Goal: Task Accomplishment & Management: Complete application form

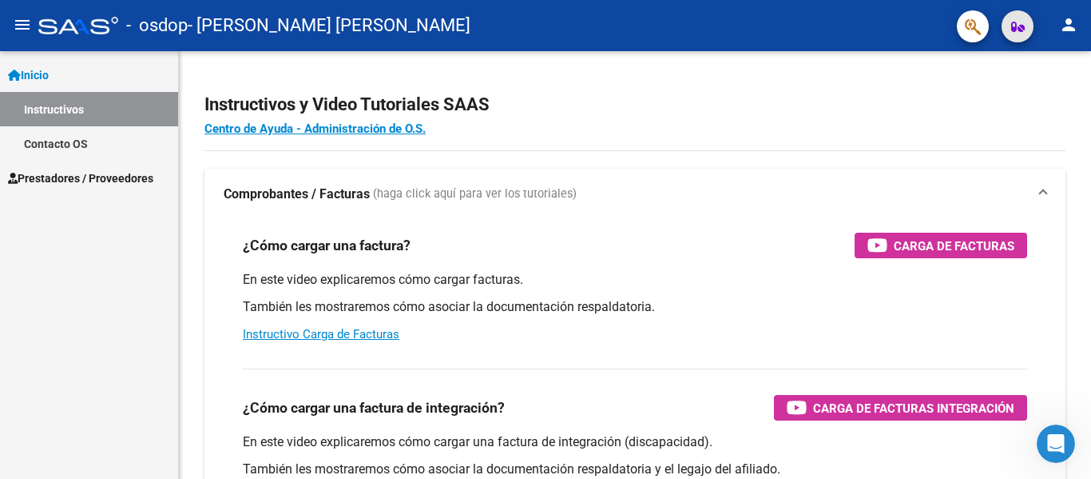
click at [1023, 22] on icon "button" at bounding box center [1018, 27] width 14 height 12
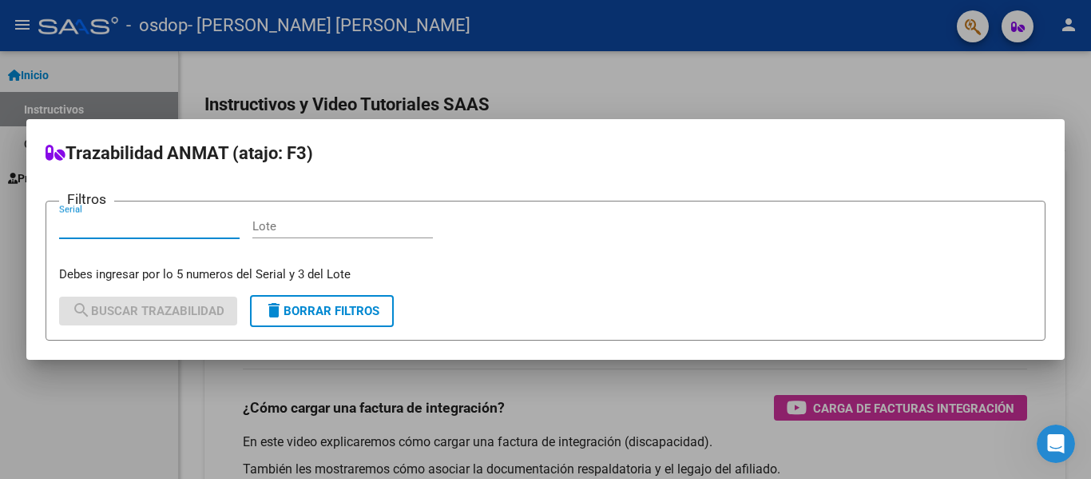
click at [840, 84] on div at bounding box center [545, 239] width 1091 height 479
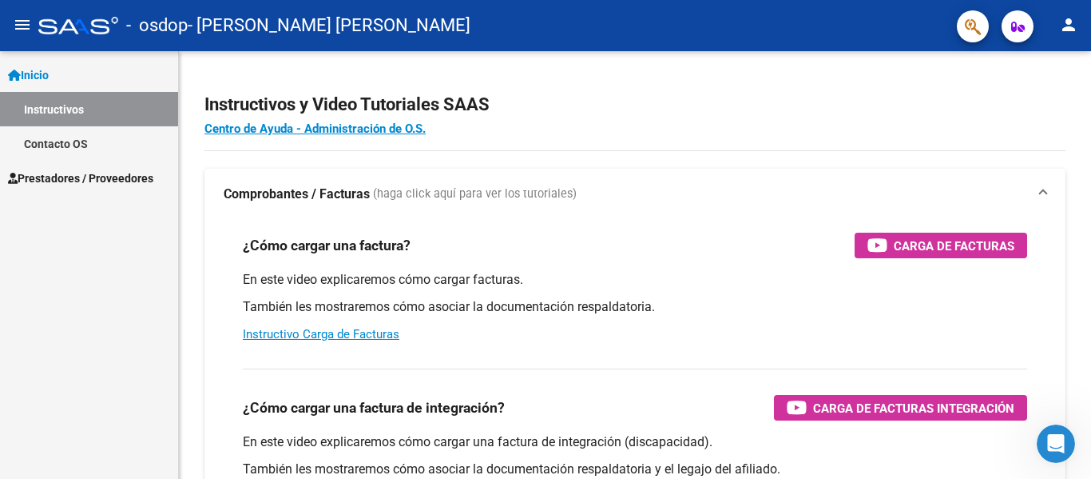
click at [1072, 32] on mat-icon "person" at bounding box center [1068, 24] width 19 height 19
click at [1071, 30] on div at bounding box center [545, 239] width 1091 height 479
click at [116, 181] on span "Prestadores / Proveedores" at bounding box center [80, 178] width 145 height 18
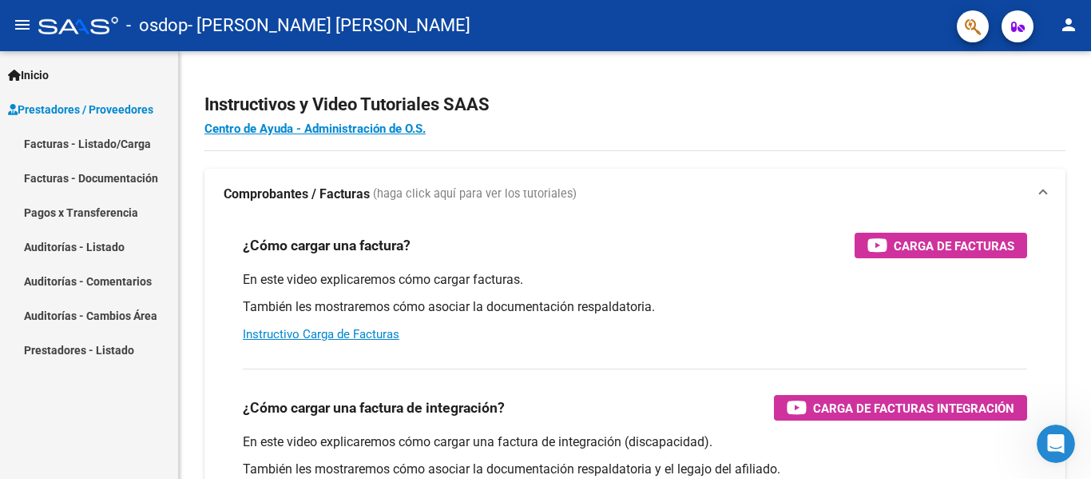
click at [103, 141] on link "Facturas - Listado/Carga" at bounding box center [89, 143] width 178 height 34
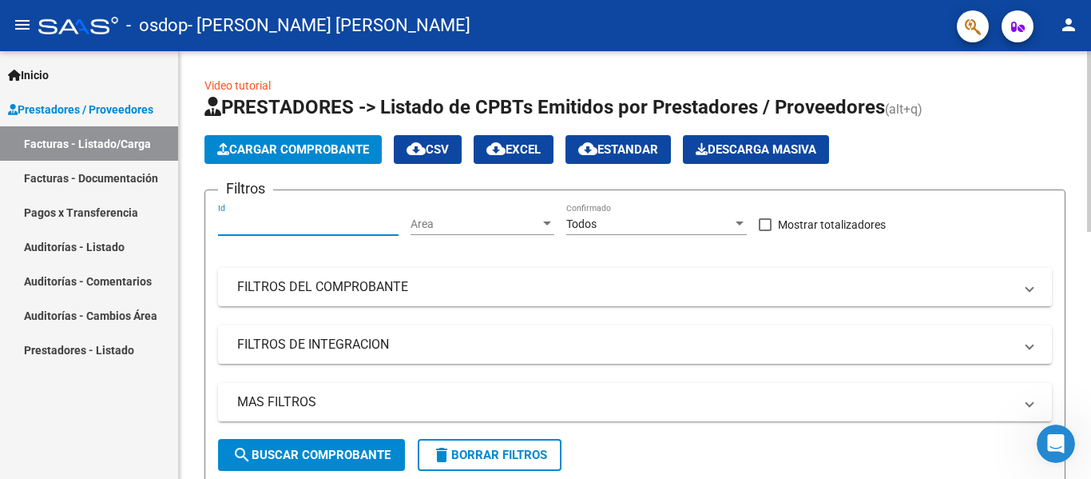
click at [299, 219] on input "Id" at bounding box center [308, 224] width 181 height 14
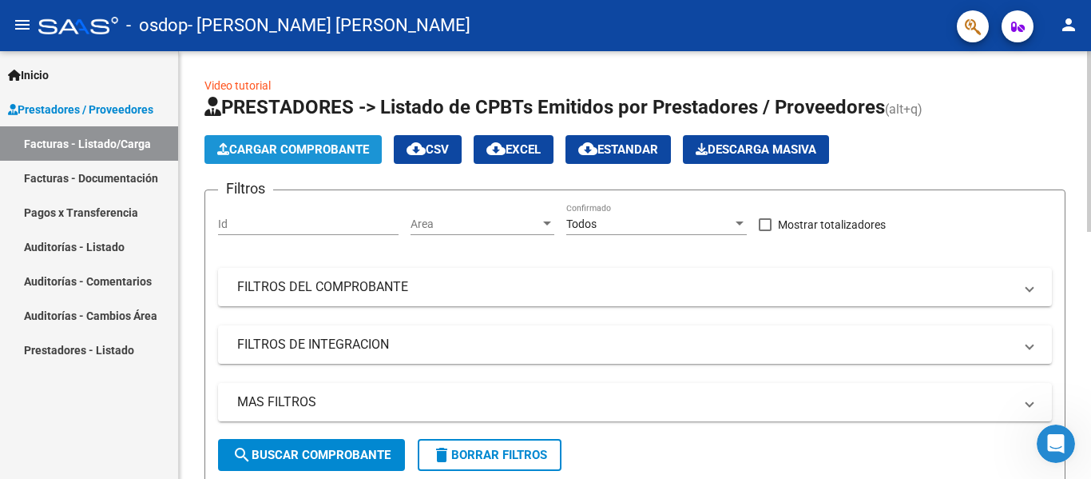
click at [287, 141] on button "Cargar Comprobante" at bounding box center [293, 149] width 177 height 29
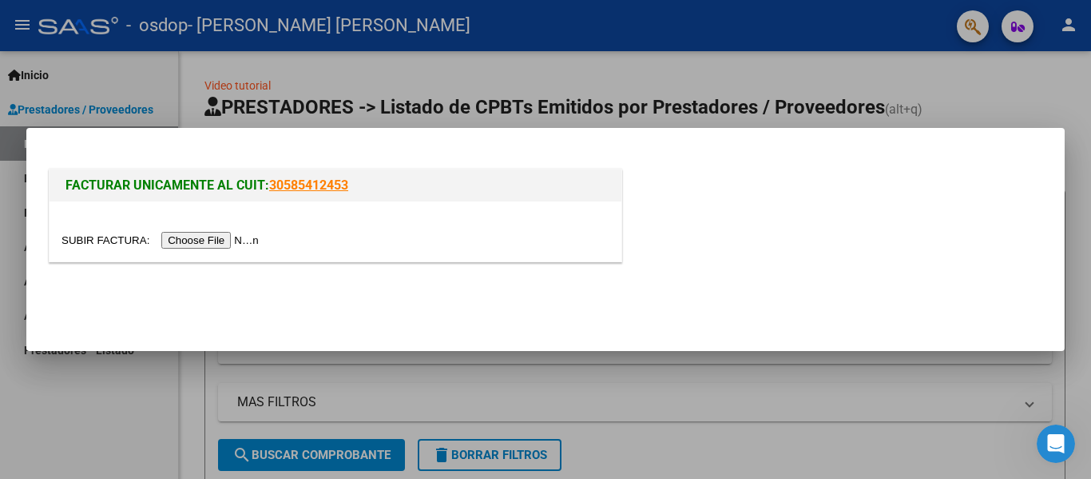
click at [213, 241] on input "file" at bounding box center [163, 240] width 202 height 17
click at [1031, 114] on div at bounding box center [545, 239] width 1091 height 479
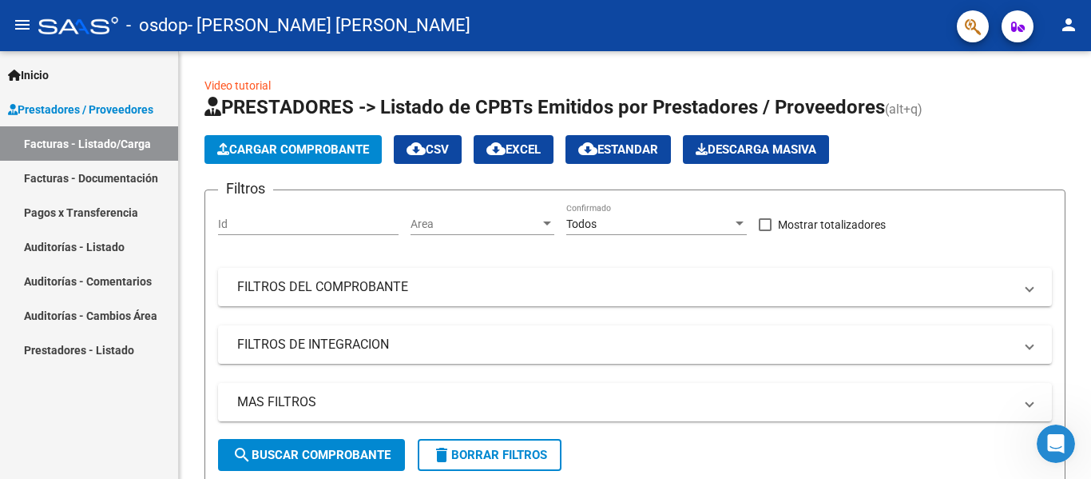
click at [34, 108] on span "Prestadores / Proveedores" at bounding box center [80, 110] width 145 height 18
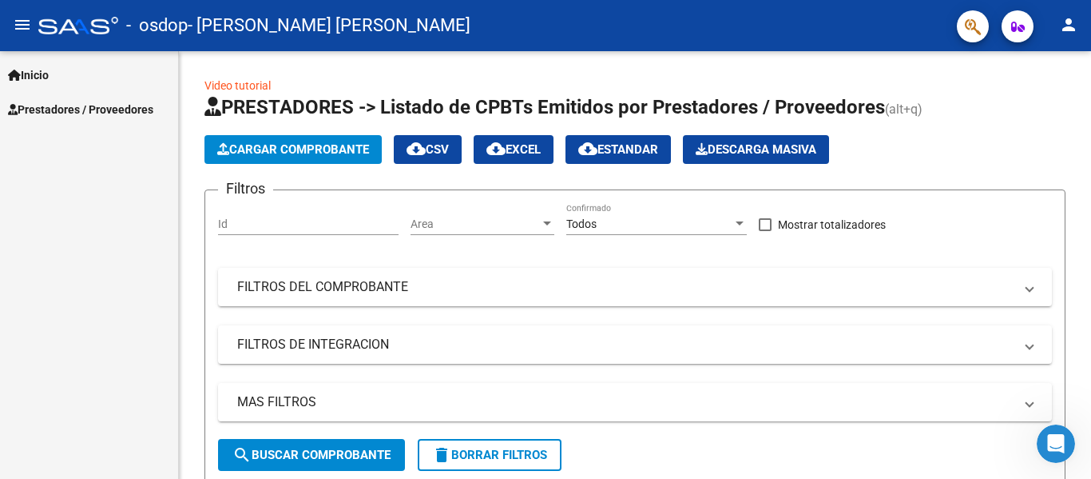
click at [34, 80] on span "Inicio" at bounding box center [28, 75] width 41 height 18
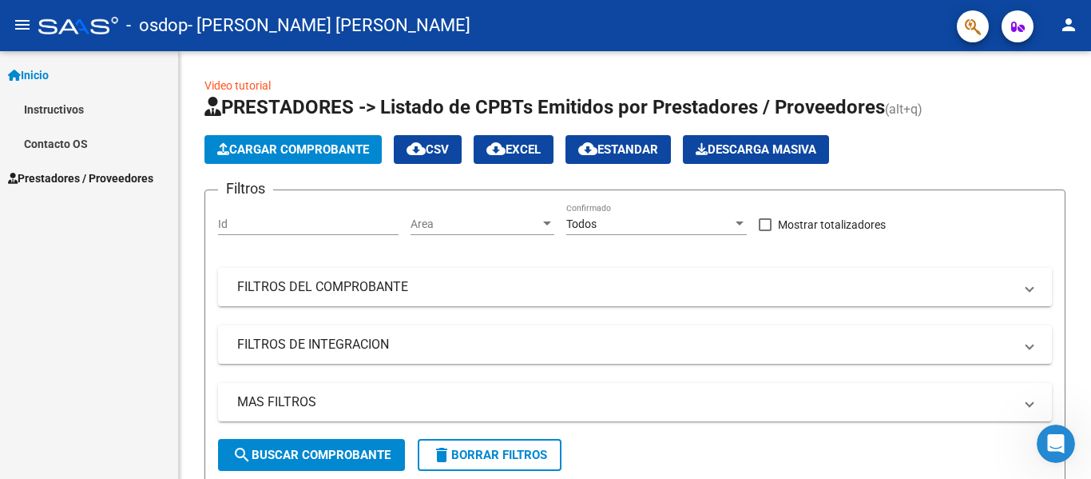
click at [81, 109] on link "Instructivos" at bounding box center [89, 109] width 178 height 34
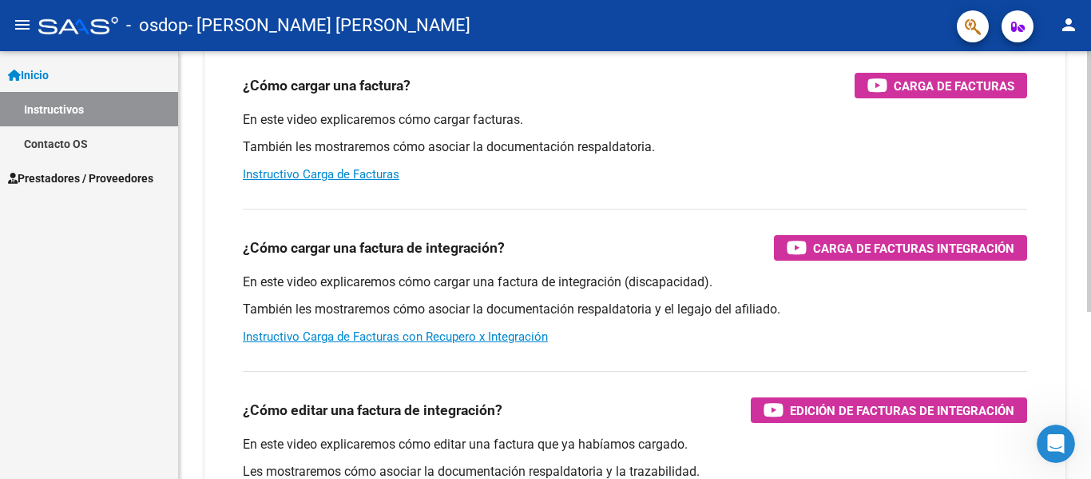
scroll to position [240, 0]
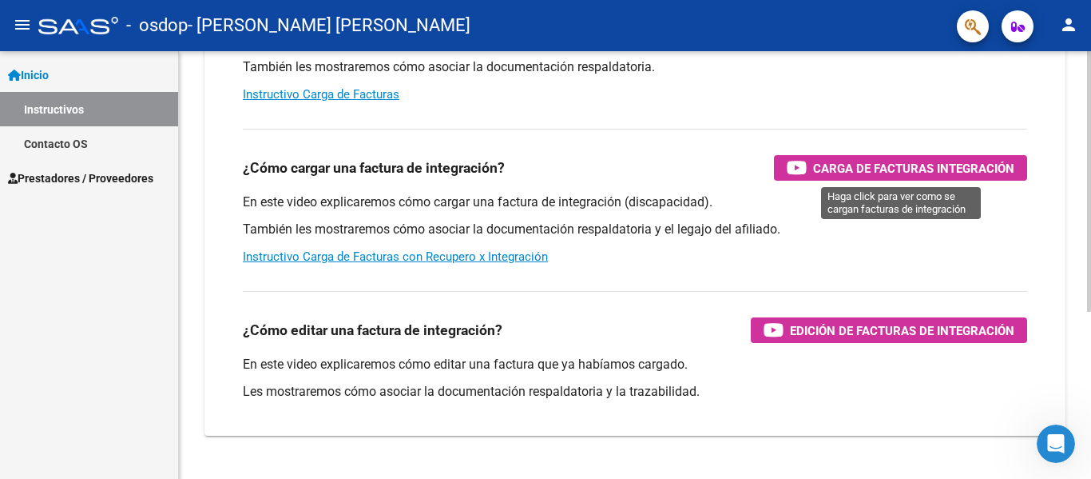
click at [904, 165] on span "Carga de Facturas Integración" at bounding box center [913, 168] width 201 height 20
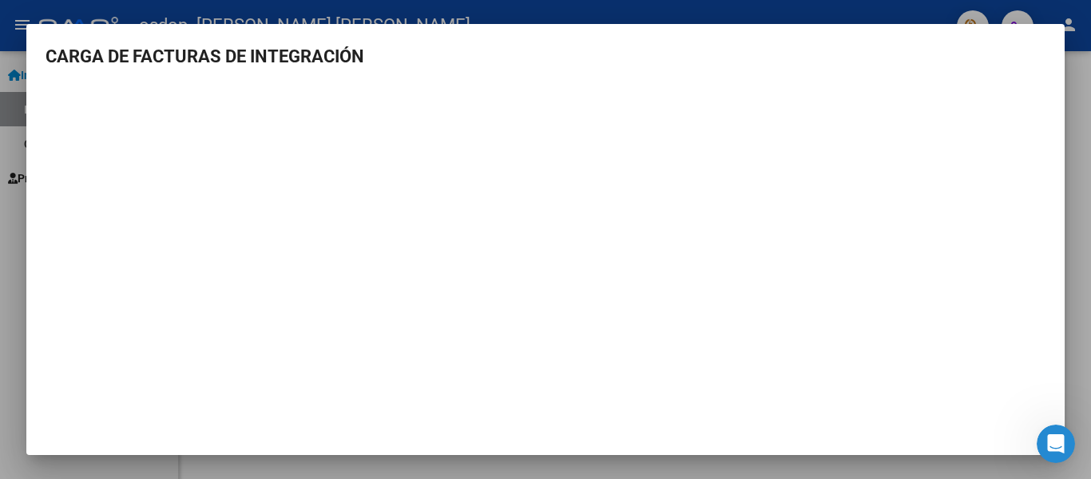
click at [30, 110] on mat-dialog-content "CARGA DE FACTURAS DE INTEGRACIÓN" at bounding box center [545, 245] width 1039 height 404
click at [1041, 98] on mat-dialog-content "CARGA DE FACTURAS DE INTEGRACIÓN" at bounding box center [545, 245] width 1039 height 404
click at [1079, 146] on div at bounding box center [545, 239] width 1091 height 479
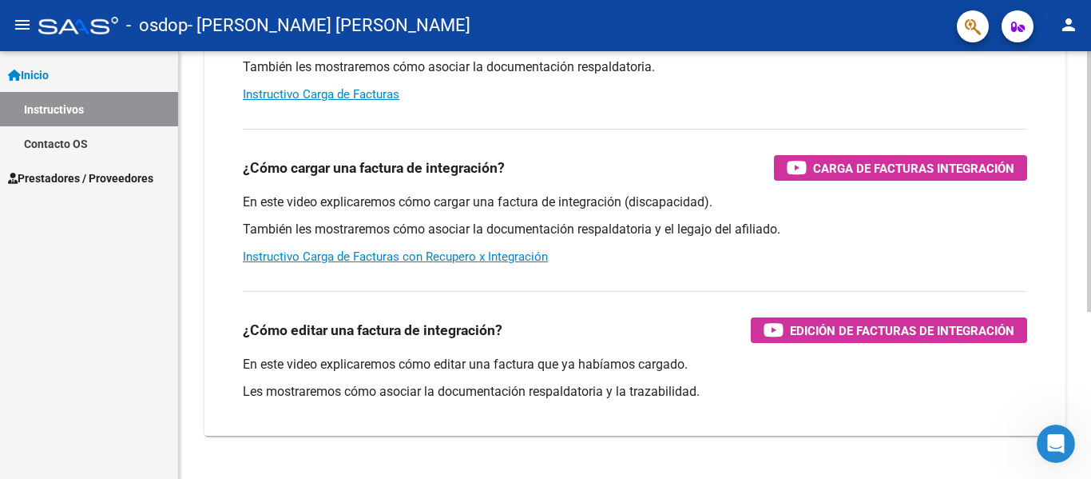
scroll to position [80, 0]
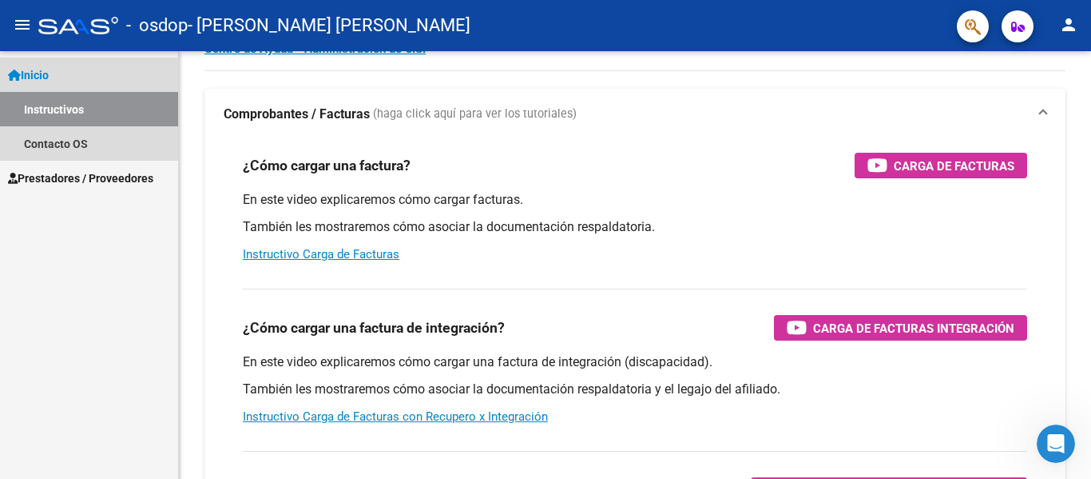
click at [71, 104] on link "Instructivos" at bounding box center [89, 109] width 178 height 34
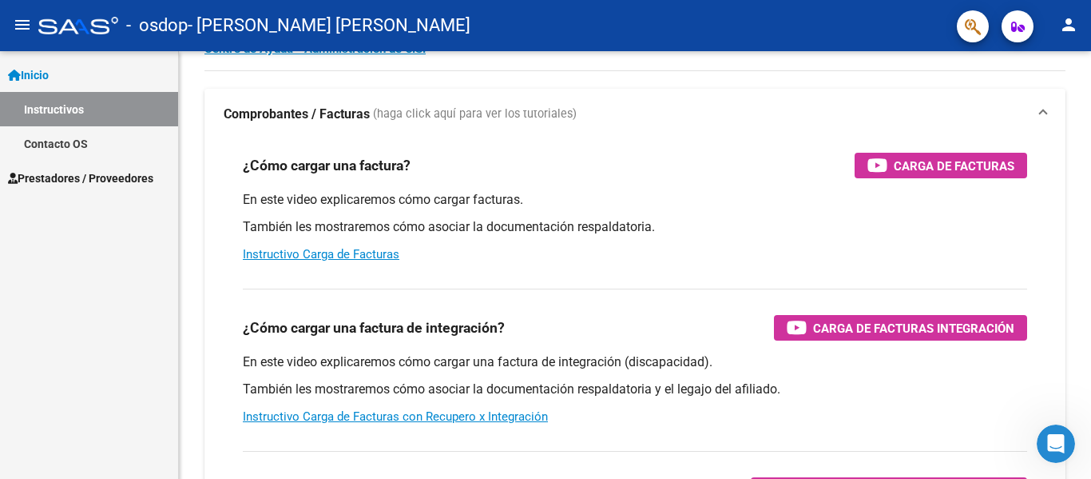
click at [82, 153] on link "Contacto OS" at bounding box center [89, 143] width 178 height 34
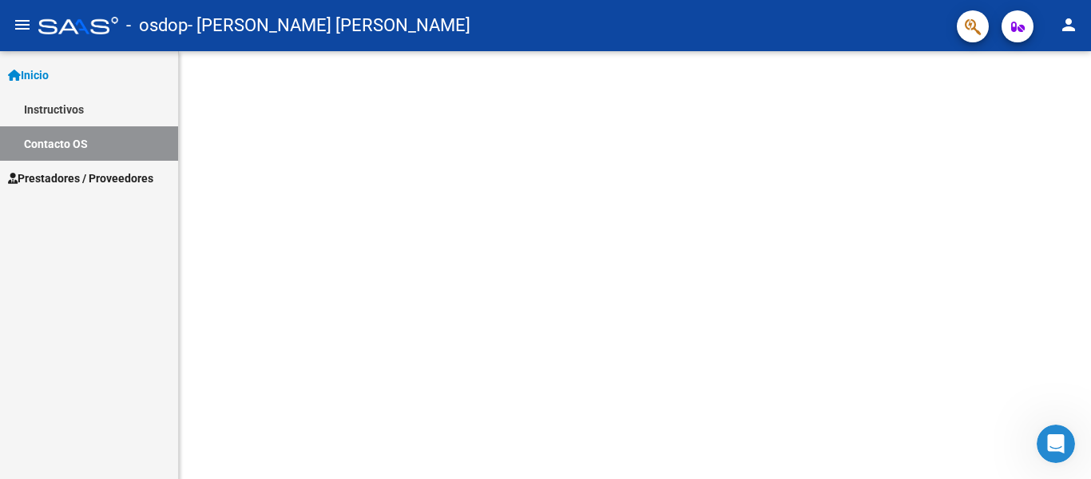
click at [90, 176] on span "Prestadores / Proveedores" at bounding box center [80, 178] width 145 height 18
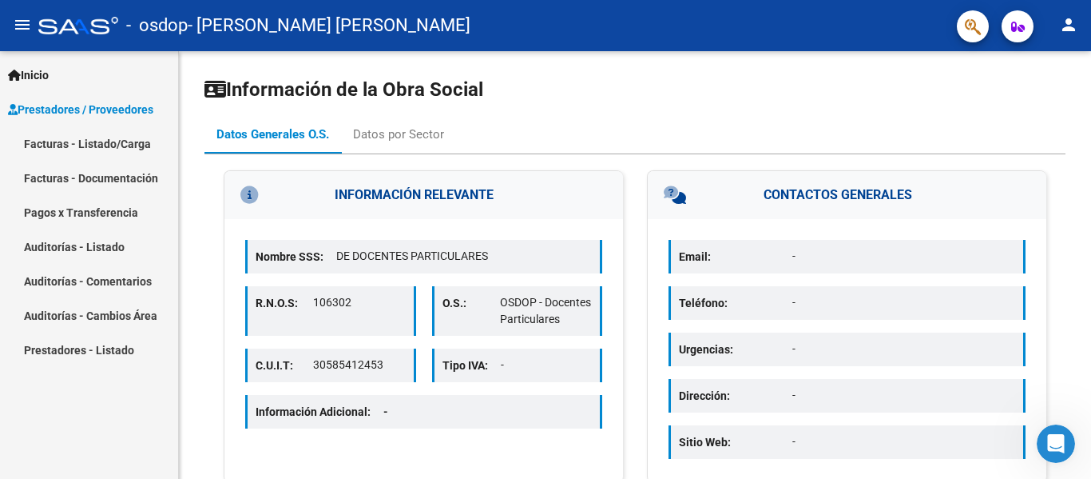
click at [34, 74] on span "Inicio" at bounding box center [28, 75] width 41 height 18
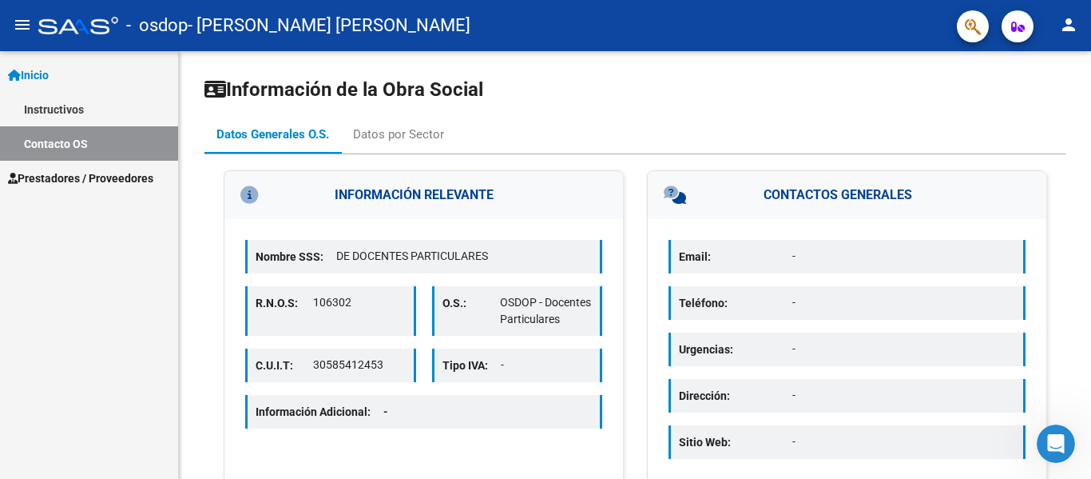
click at [68, 102] on link "Instructivos" at bounding box center [89, 109] width 178 height 34
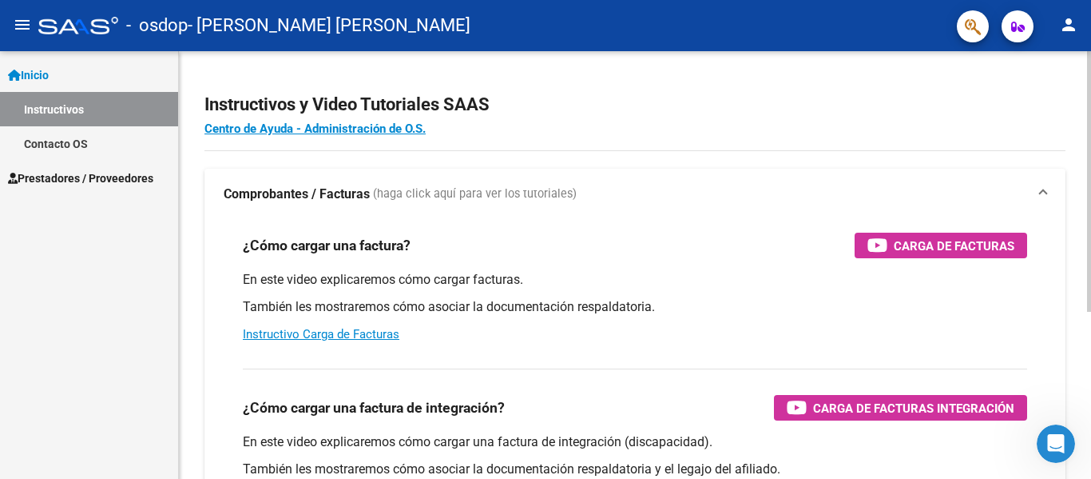
scroll to position [160, 0]
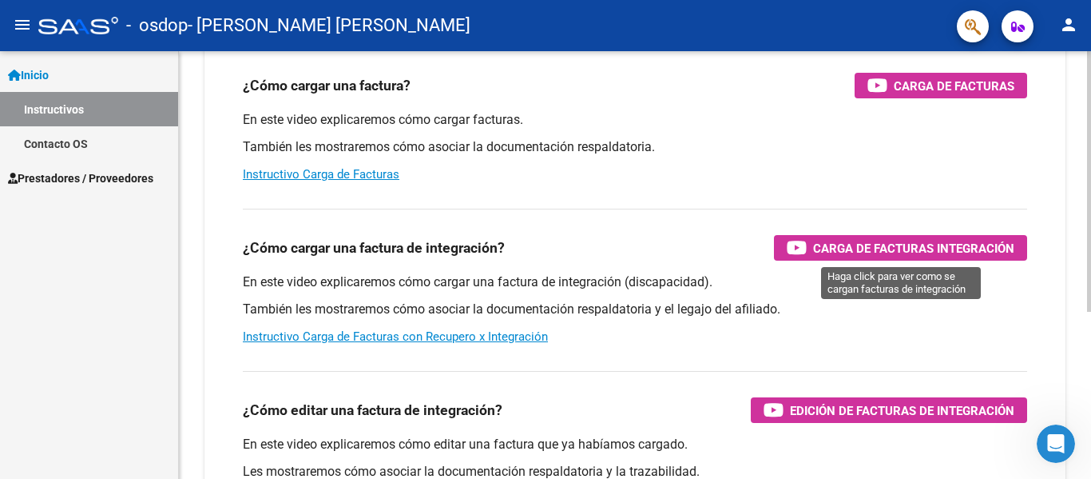
click at [852, 241] on span "Carga de Facturas Integración" at bounding box center [913, 248] width 201 height 20
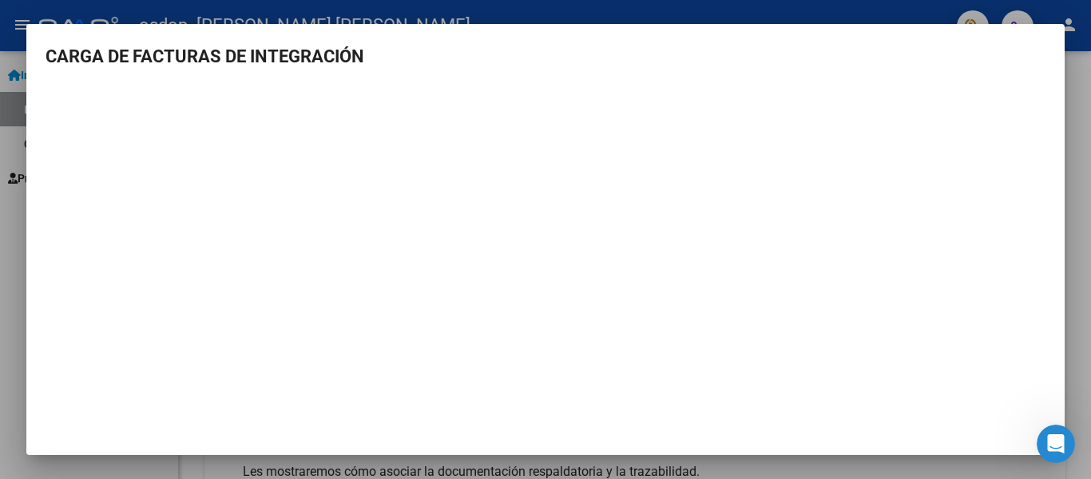
click at [1079, 173] on div at bounding box center [545, 239] width 1091 height 479
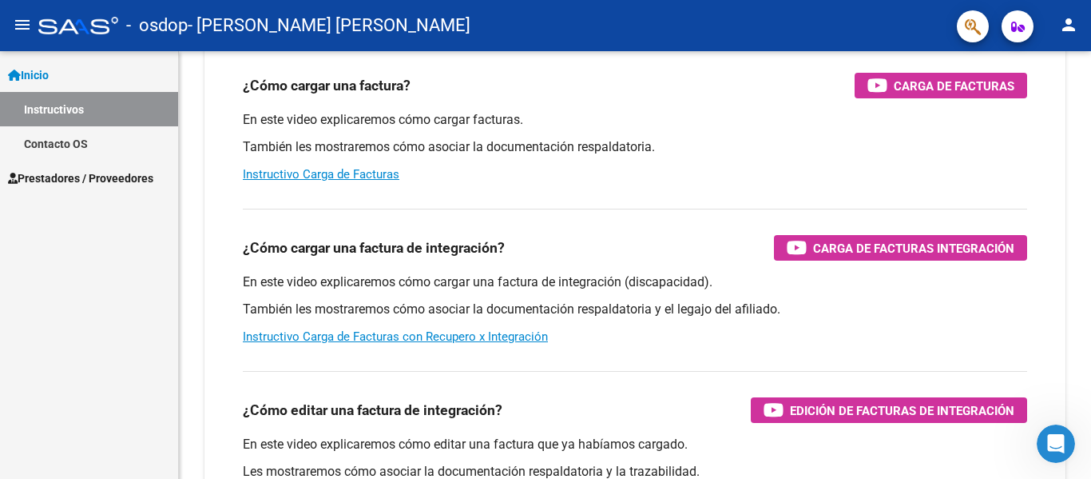
click at [72, 137] on link "Contacto OS" at bounding box center [89, 143] width 178 height 34
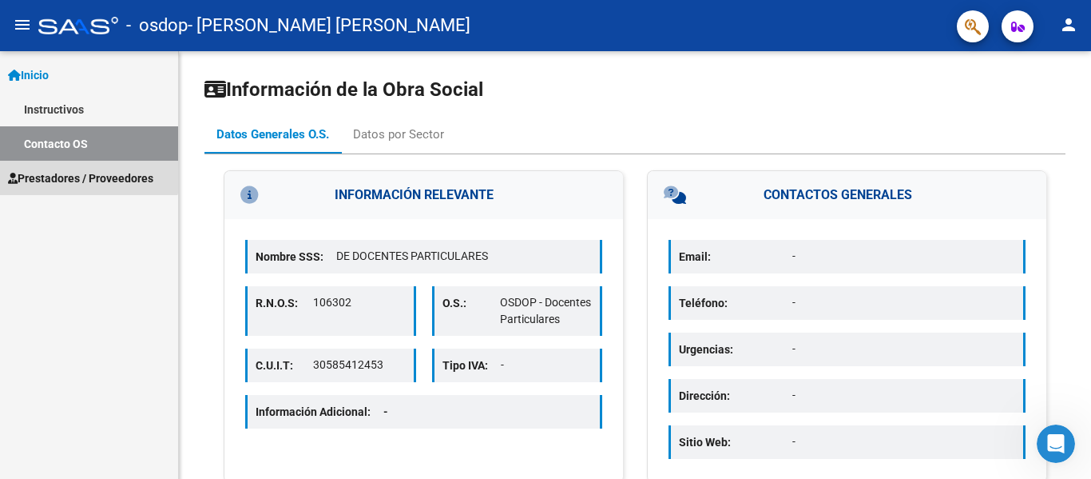
click at [83, 172] on span "Prestadores / Proveedores" at bounding box center [80, 178] width 145 height 18
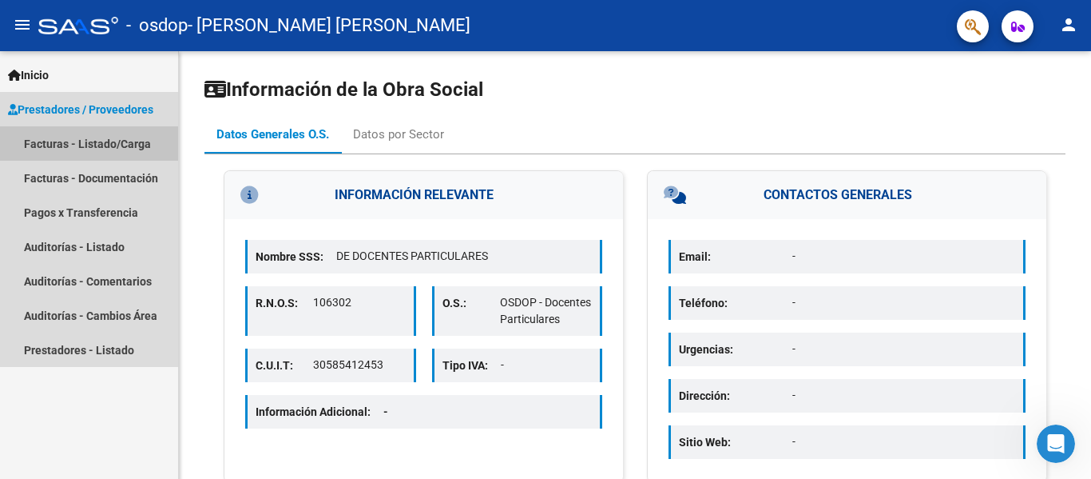
click at [126, 136] on link "Facturas - Listado/Carga" at bounding box center [89, 143] width 178 height 34
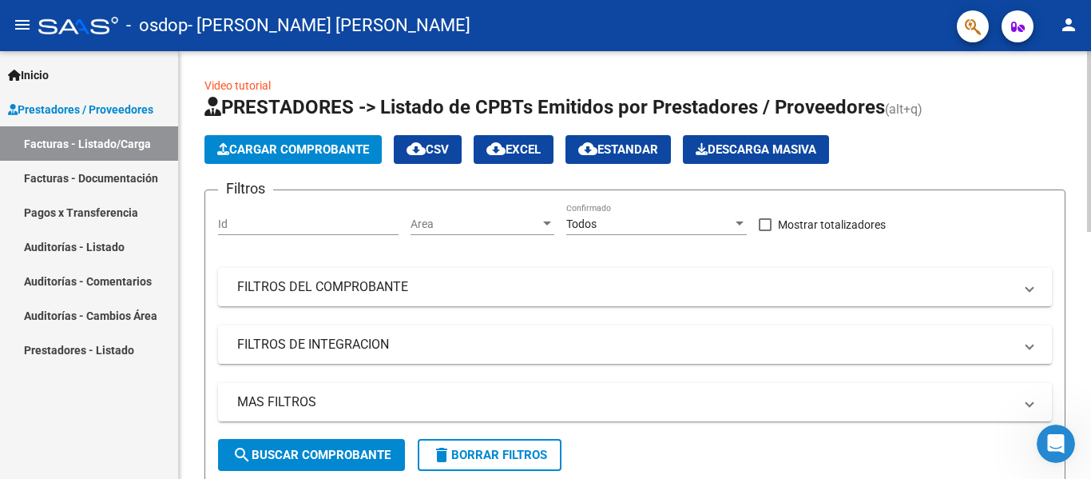
click at [303, 139] on button "Cargar Comprobante" at bounding box center [293, 149] width 177 height 29
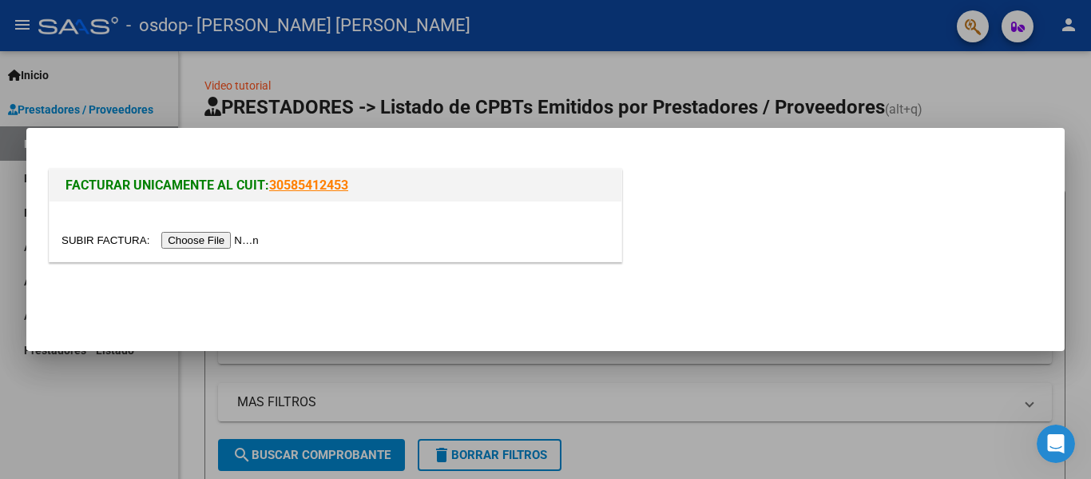
click at [265, 250] on div at bounding box center [336, 231] width 572 height 60
click at [259, 232] on input "file" at bounding box center [163, 240] width 202 height 17
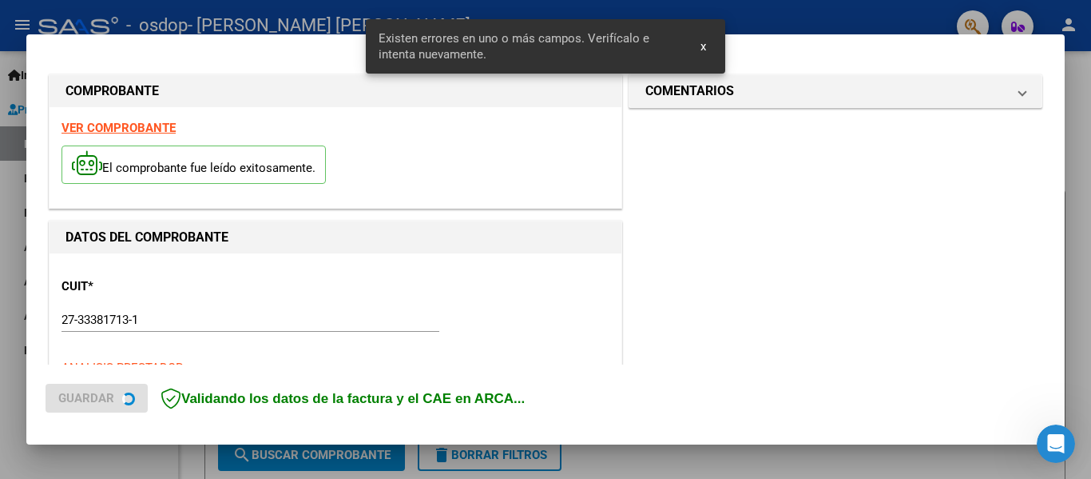
scroll to position [400, 0]
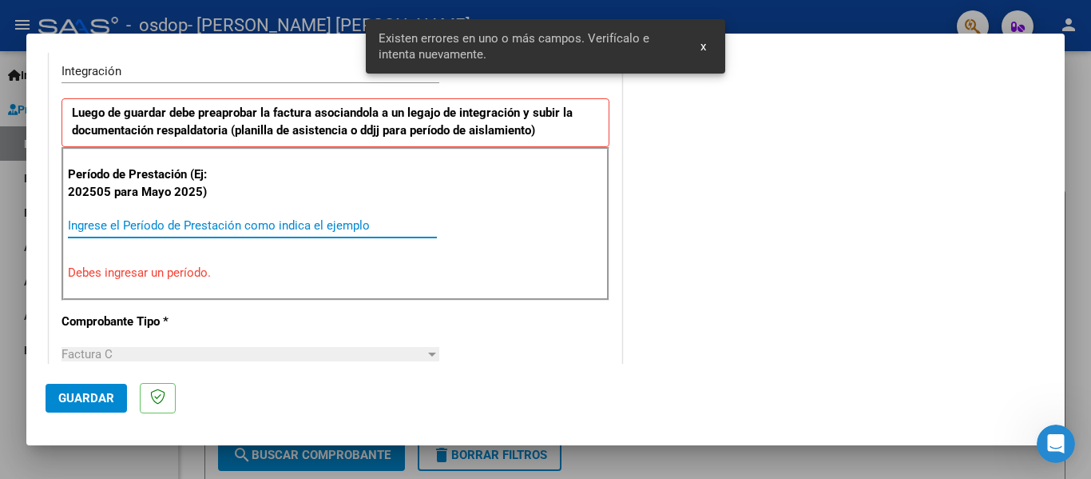
click at [273, 222] on input "Ingrese el Período de Prestación como indica el ejemplo" at bounding box center [252, 225] width 369 height 14
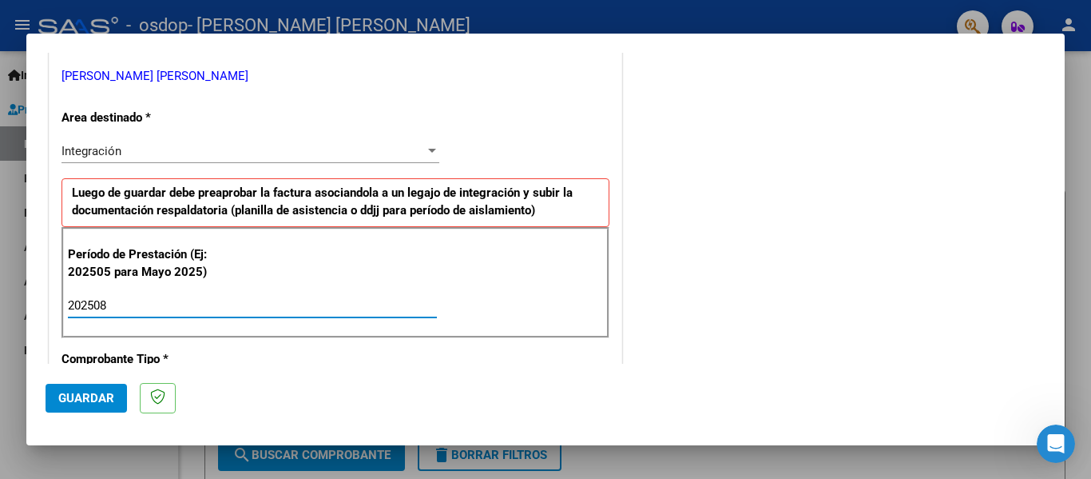
scroll to position [240, 0]
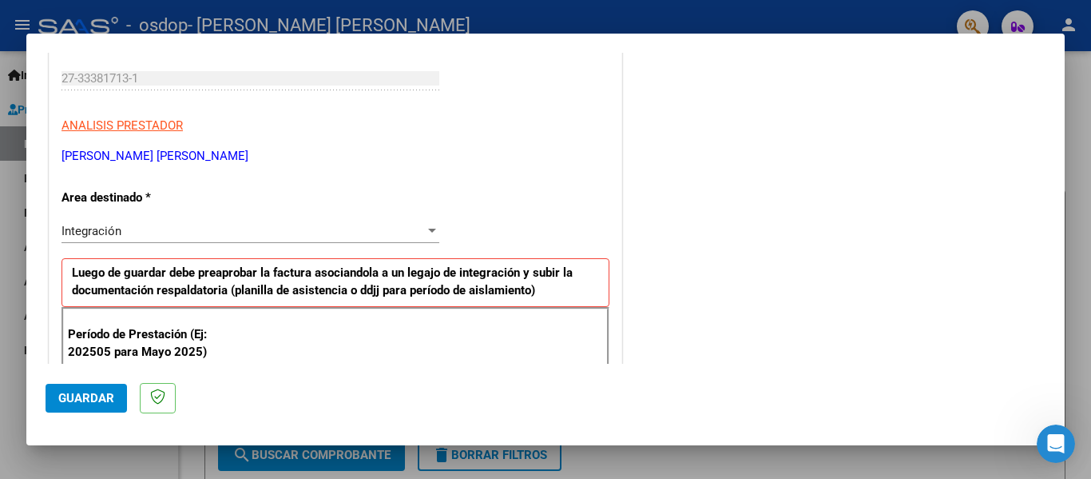
type input "202508"
click at [428, 231] on div at bounding box center [432, 230] width 8 height 4
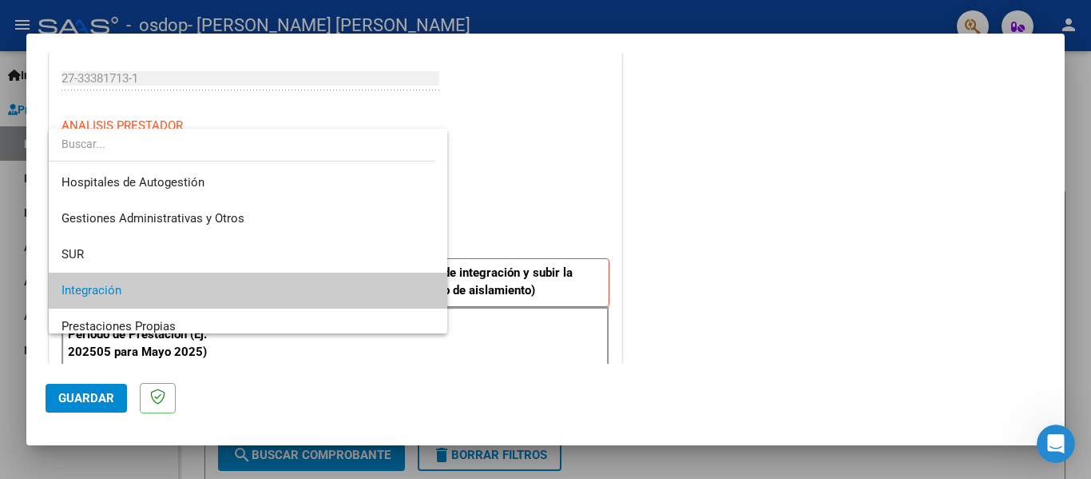
scroll to position [60, 0]
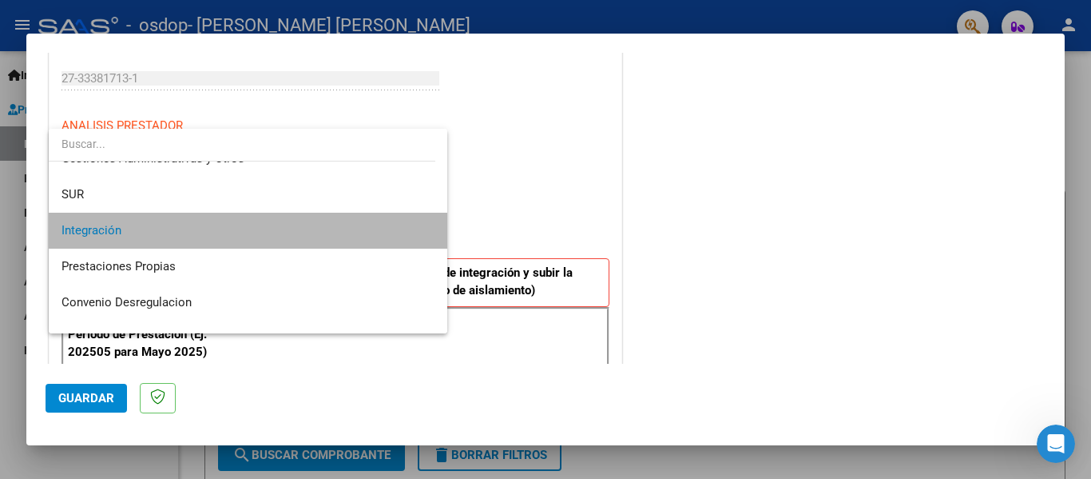
click at [406, 232] on span "Integración" at bounding box center [248, 231] width 373 height 36
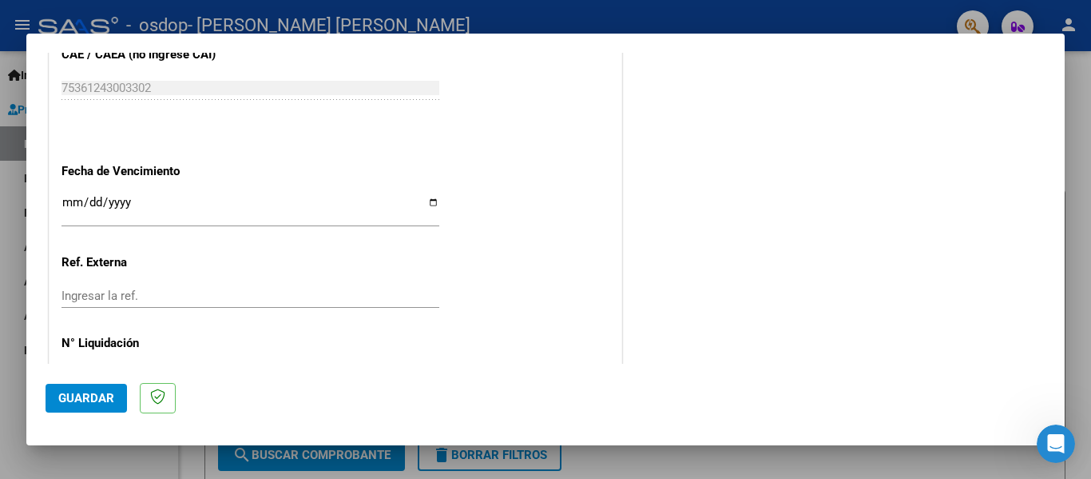
scroll to position [1095, 0]
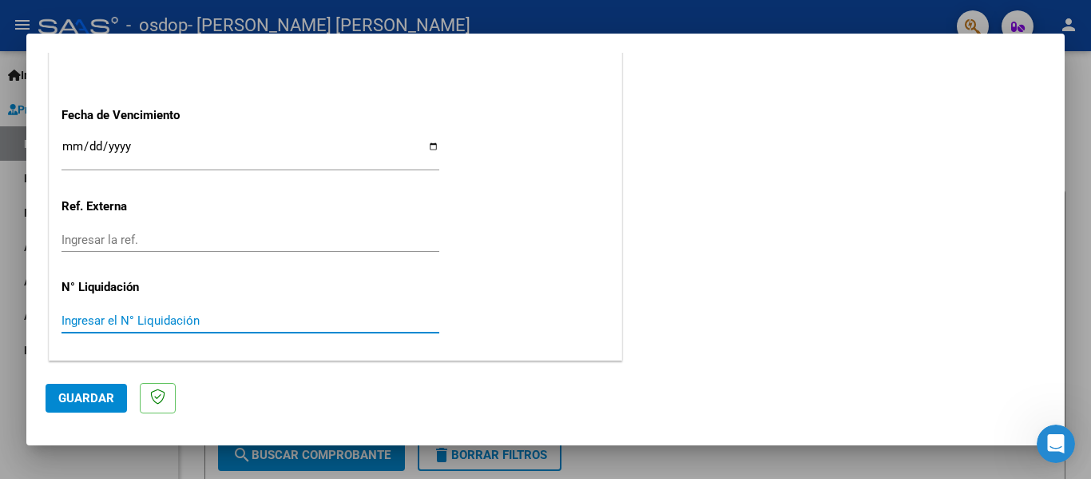
click at [213, 320] on input "Ingresar el N° Liquidación" at bounding box center [251, 320] width 378 height 14
click at [143, 159] on input "Ingresar la fecha" at bounding box center [251, 153] width 378 height 26
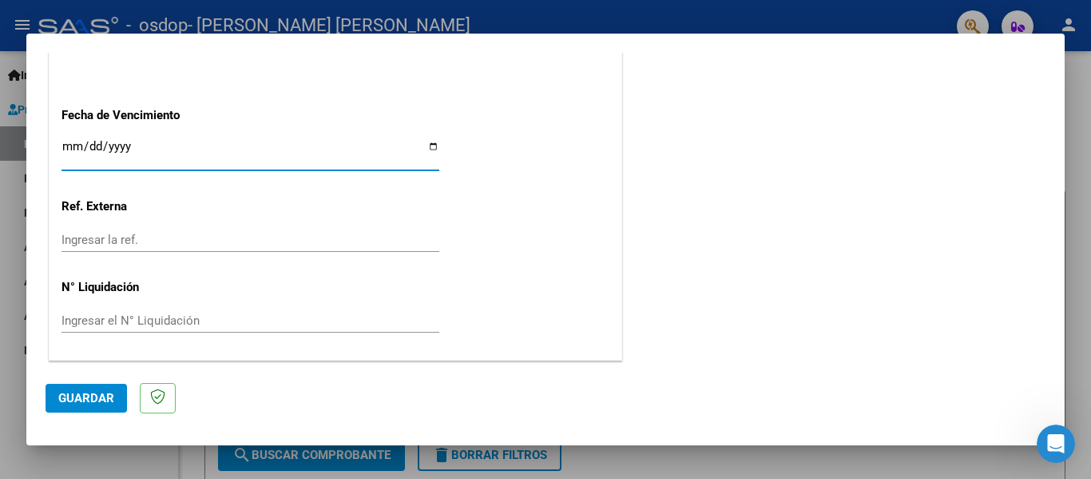
click at [432, 141] on input "Ingresar la fecha" at bounding box center [251, 153] width 378 height 26
type input "[DATE]"
click at [156, 318] on input "Ingresar el N° Liquidación" at bounding box center [251, 320] width 378 height 14
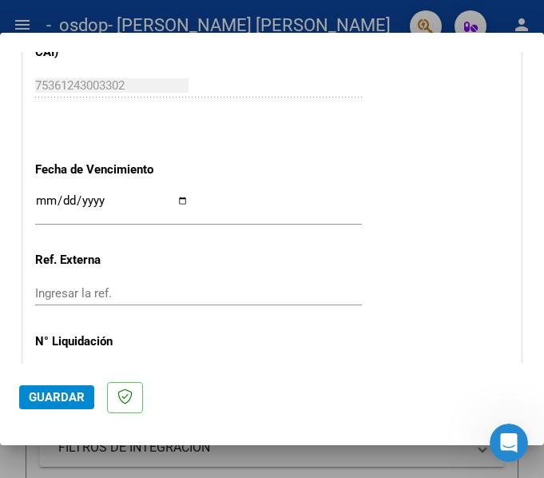
click at [77, 299] on input "Ingresar la ref." at bounding box center [111, 293] width 153 height 14
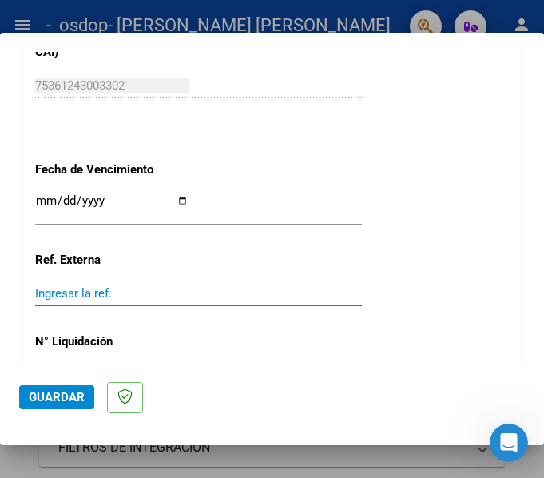
click at [65, 300] on input "Ingresar la ref." at bounding box center [111, 293] width 153 height 14
type input "98964"
type input "98964.88"
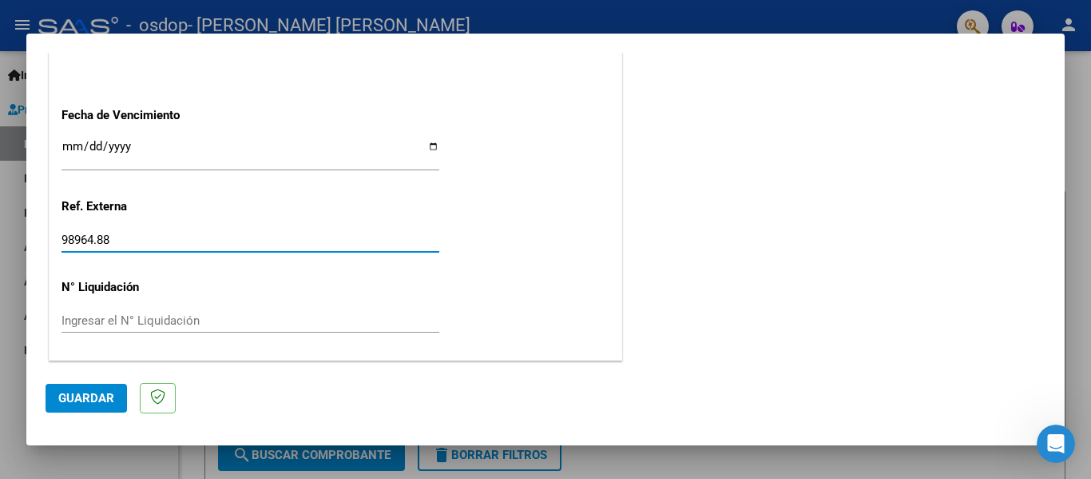
drag, startPoint x: 121, startPoint y: 235, endPoint x: 63, endPoint y: 244, distance: 59.0
click at [63, 244] on input "98964.88" at bounding box center [251, 239] width 378 height 14
click at [122, 324] on input "Ingresar el N° Liquidación" at bounding box center [251, 320] width 378 height 14
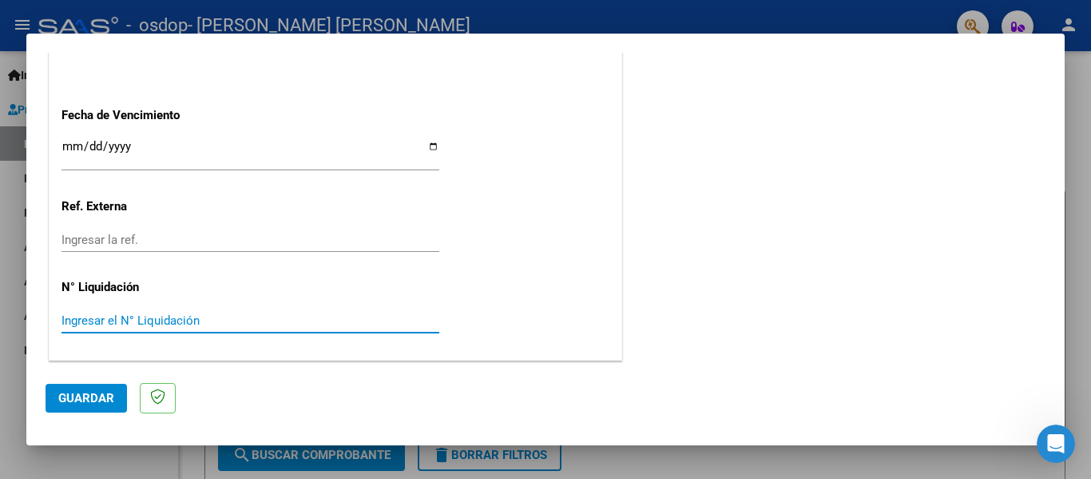
paste input "98964.88"
type input "98964.88"
click at [105, 391] on span "Guardar" at bounding box center [86, 398] width 56 height 14
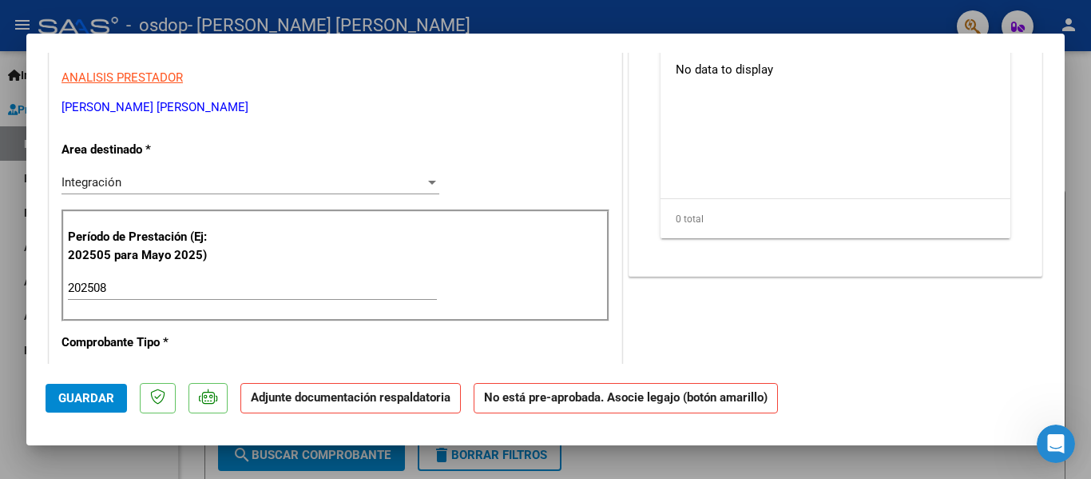
scroll to position [0, 0]
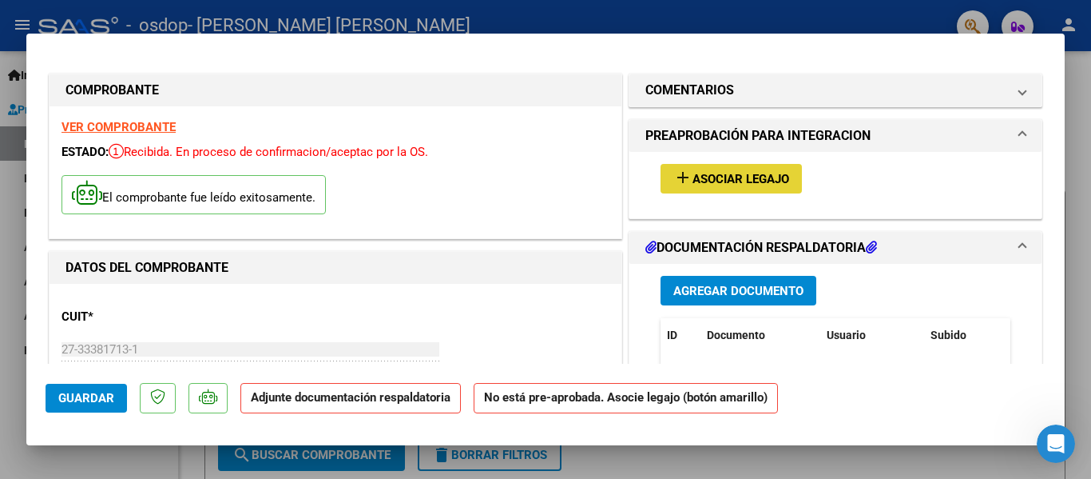
click at [753, 180] on span "Asociar Legajo" at bounding box center [741, 179] width 97 height 14
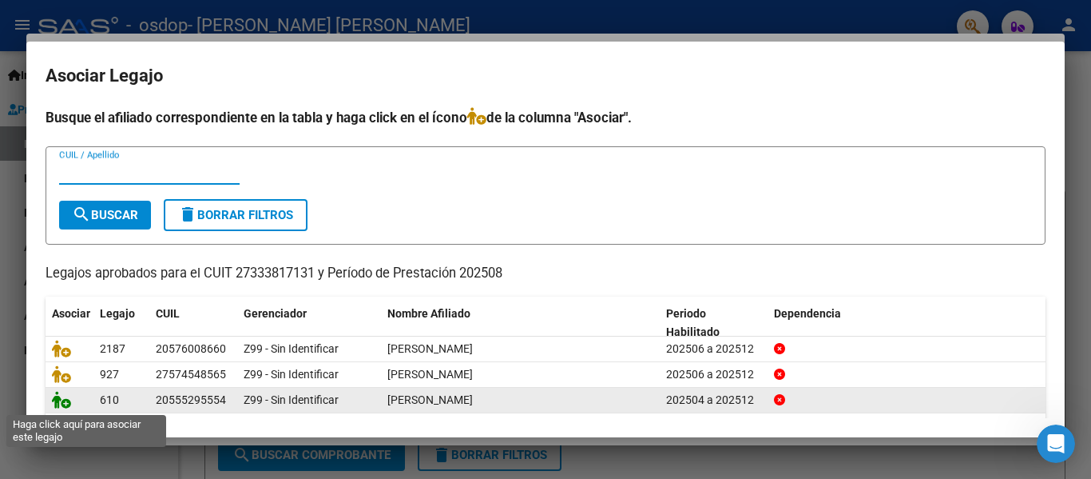
click at [66, 401] on icon at bounding box center [61, 400] width 19 height 18
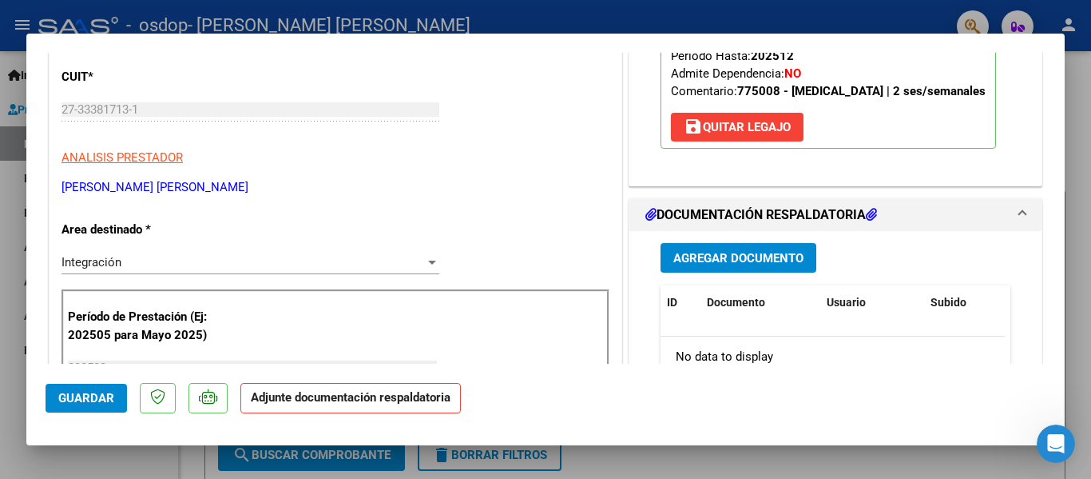
scroll to position [399, 0]
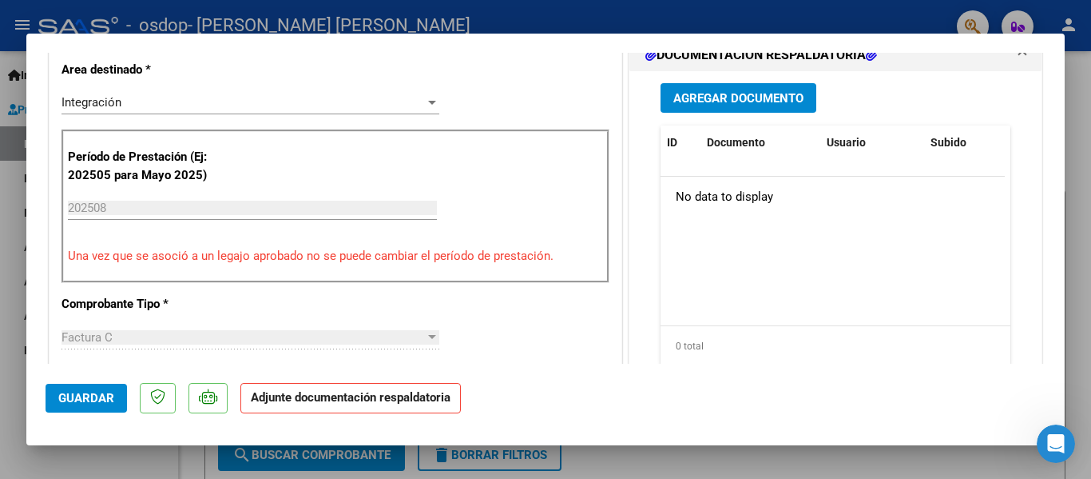
click at [771, 105] on span "Agregar Documento" at bounding box center [739, 98] width 130 height 14
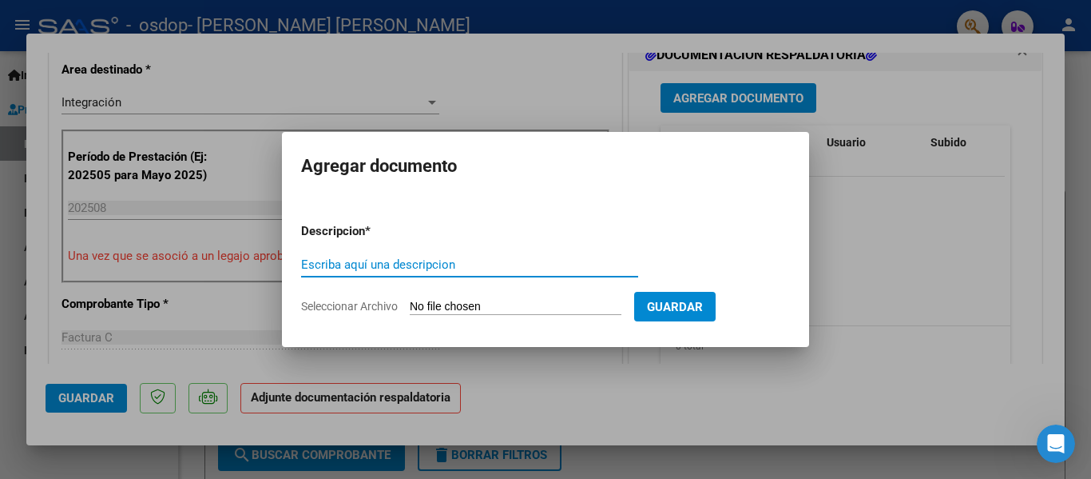
click at [360, 267] on input "Escriba aquí una descripcion" at bounding box center [469, 264] width 337 height 14
type input "Planilla asistencia"
click at [559, 312] on input "Seleccionar Archivo" at bounding box center [516, 307] width 212 height 15
type input "C:\fakepath\[PERSON_NAME].pdf"
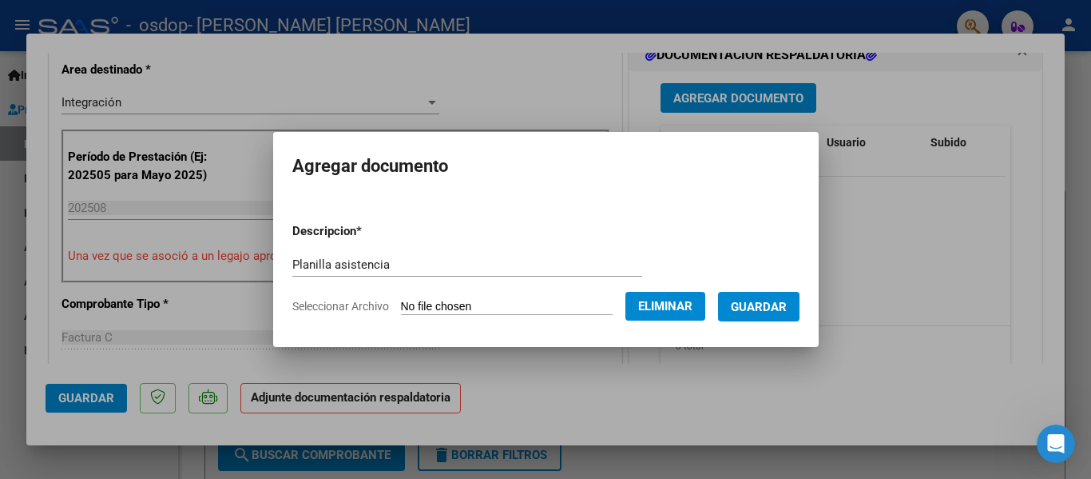
click at [787, 303] on span "Guardar" at bounding box center [759, 307] width 56 height 14
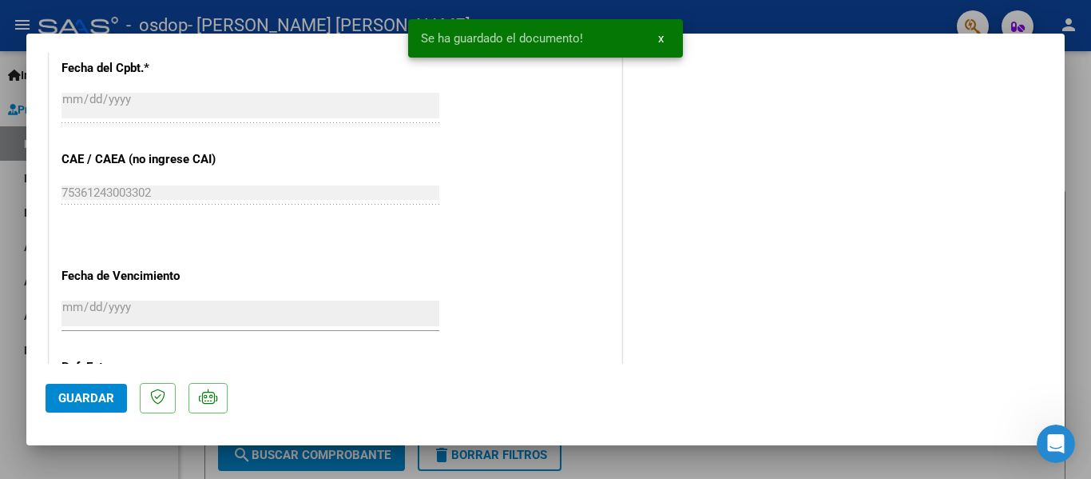
scroll to position [1119, 0]
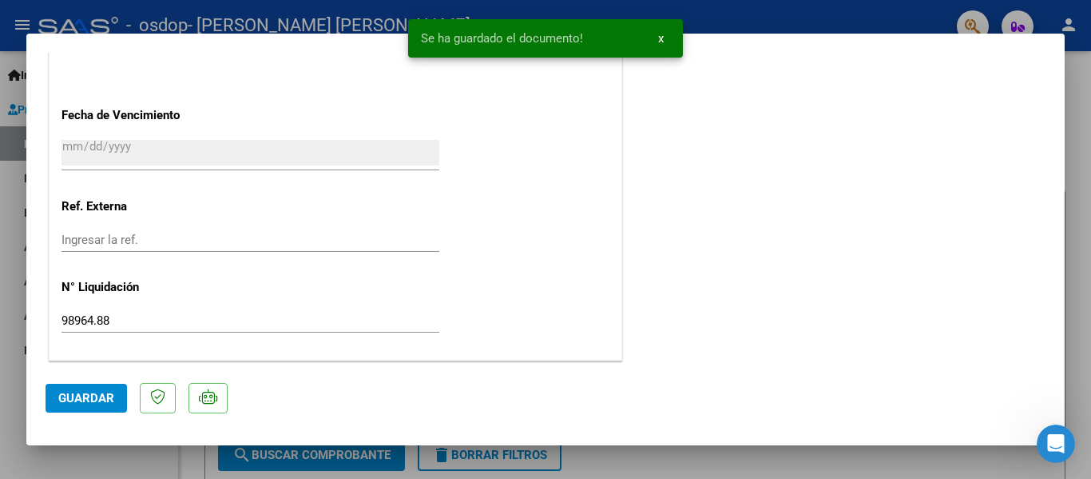
click at [78, 393] on span "Guardar" at bounding box center [86, 398] width 56 height 14
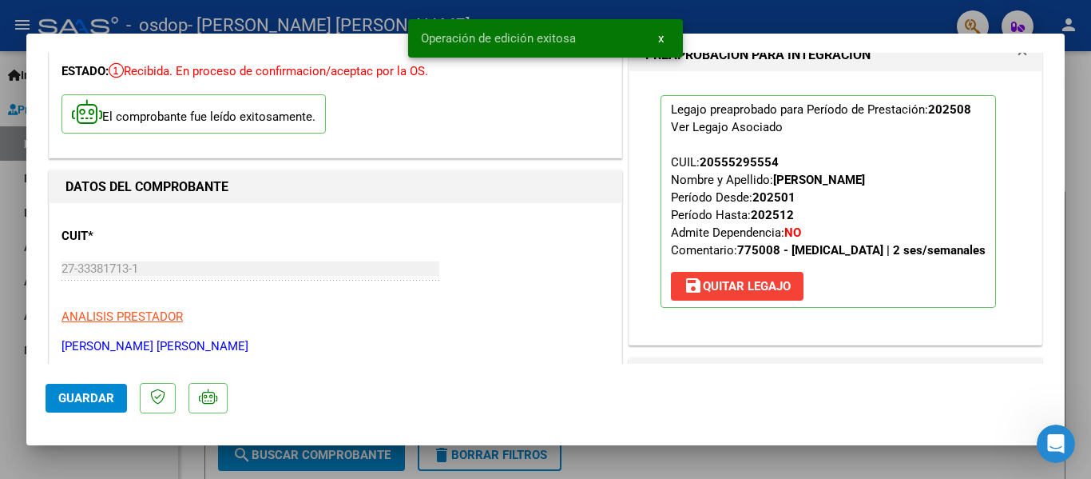
scroll to position [0, 0]
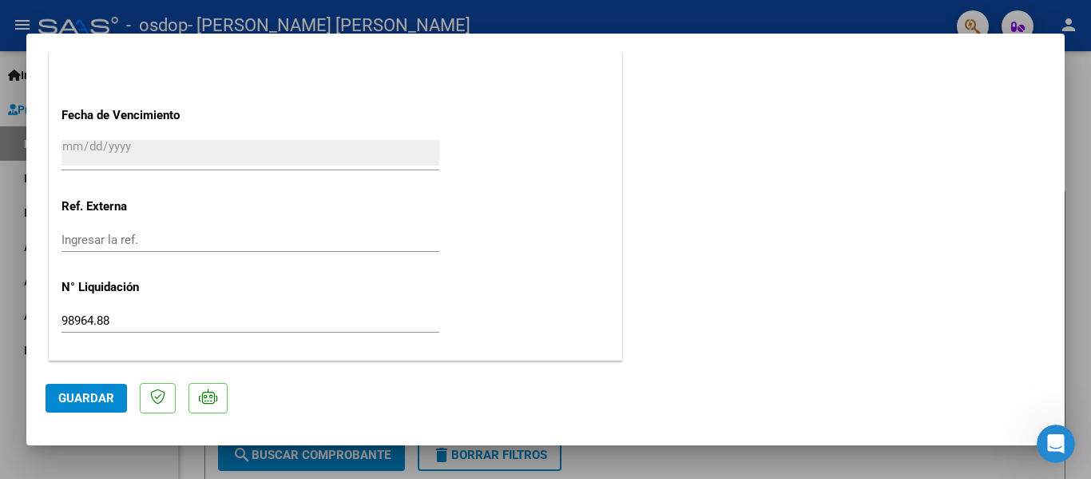
click at [695, 455] on div at bounding box center [545, 239] width 1091 height 479
type input "$ 0,00"
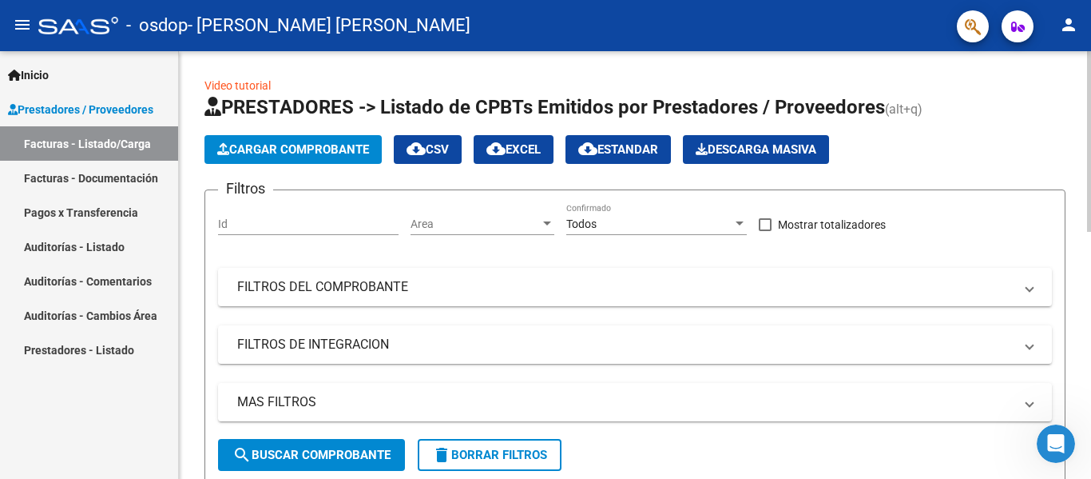
click at [338, 145] on span "Cargar Comprobante" at bounding box center [293, 149] width 152 height 14
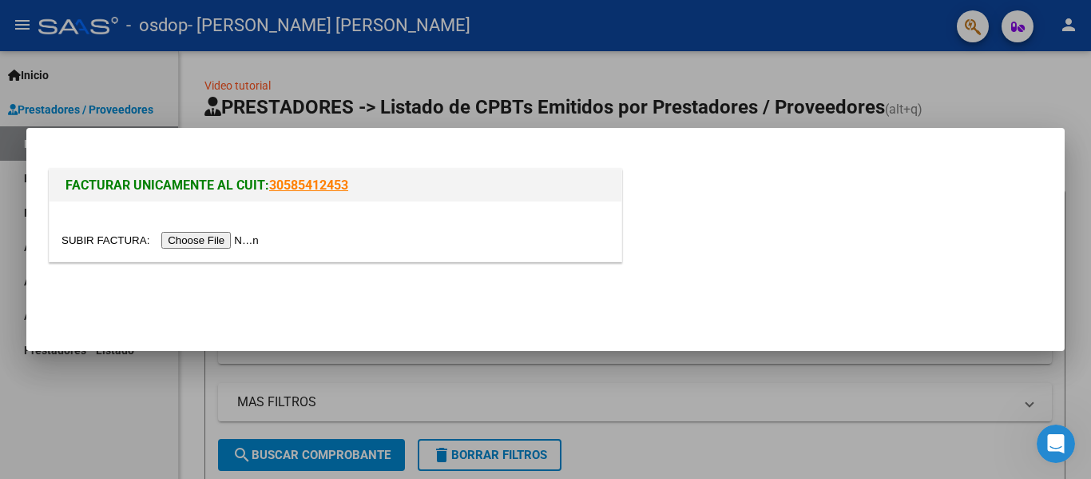
click at [221, 238] on input "file" at bounding box center [163, 240] width 202 height 17
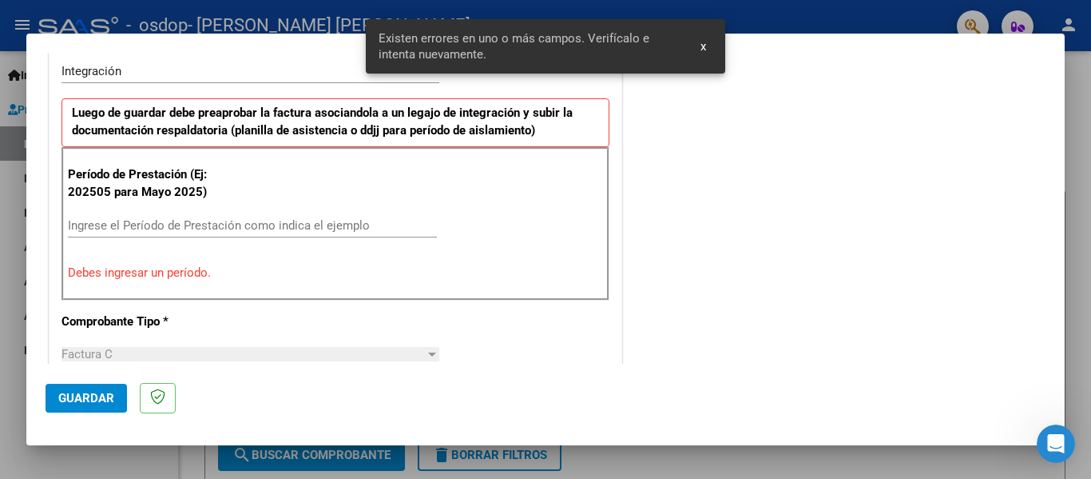
scroll to position [240, 0]
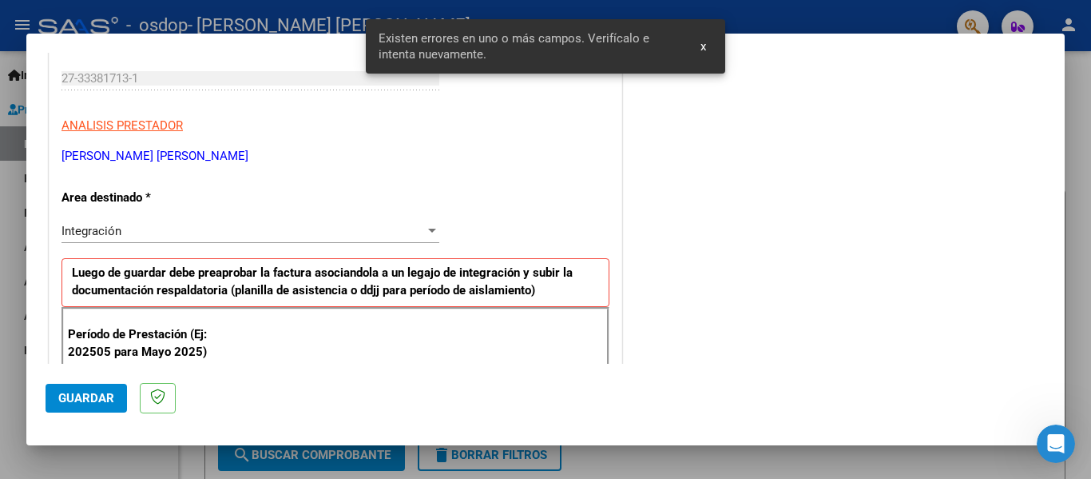
click at [306, 229] on div "Integración" at bounding box center [244, 231] width 364 height 14
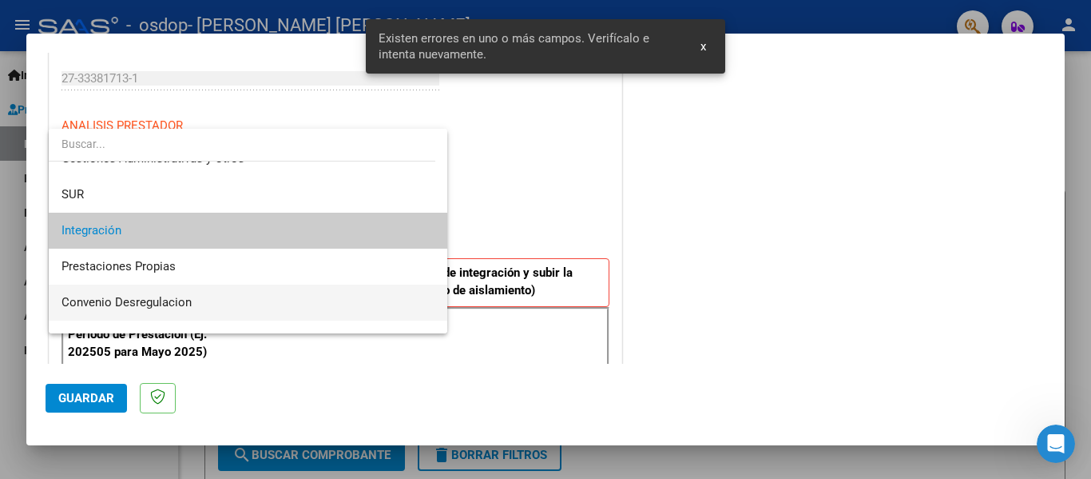
scroll to position [119, 0]
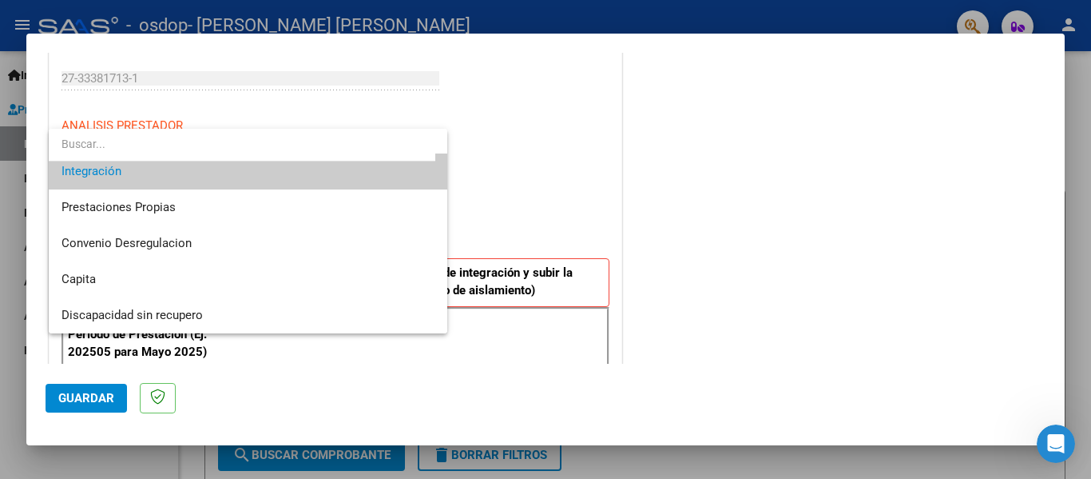
click at [523, 176] on div at bounding box center [545, 239] width 1091 height 479
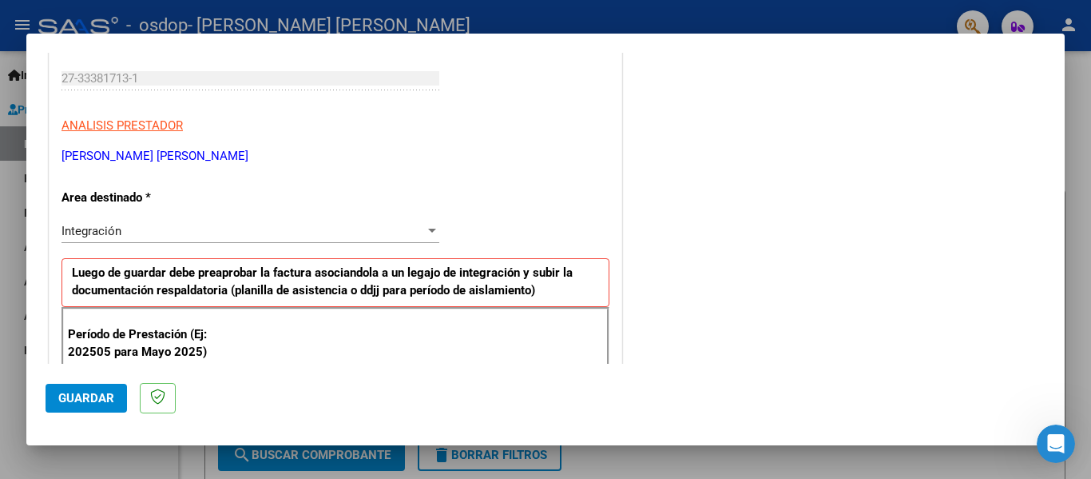
scroll to position [400, 0]
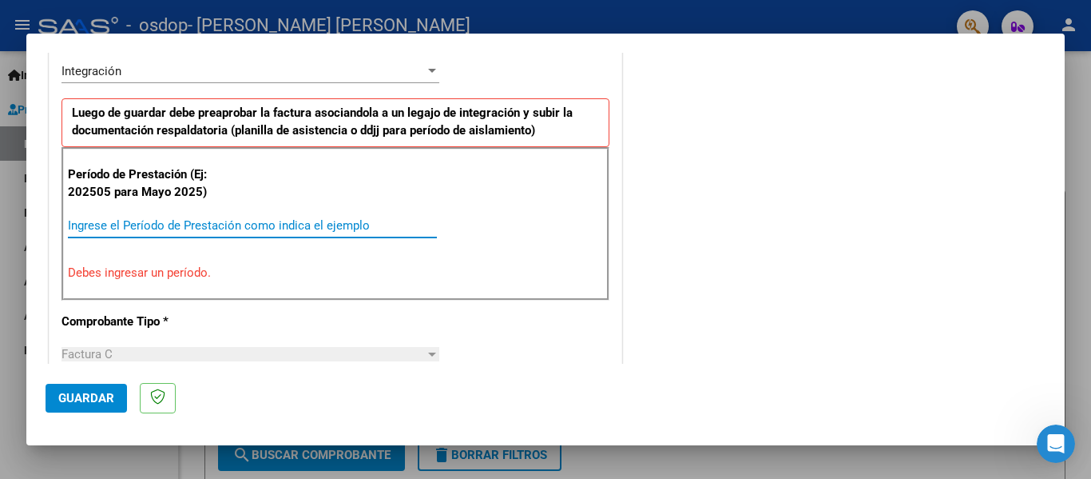
click at [212, 229] on input "Ingrese el Período de Prestación como indica el ejemplo" at bounding box center [252, 225] width 369 height 14
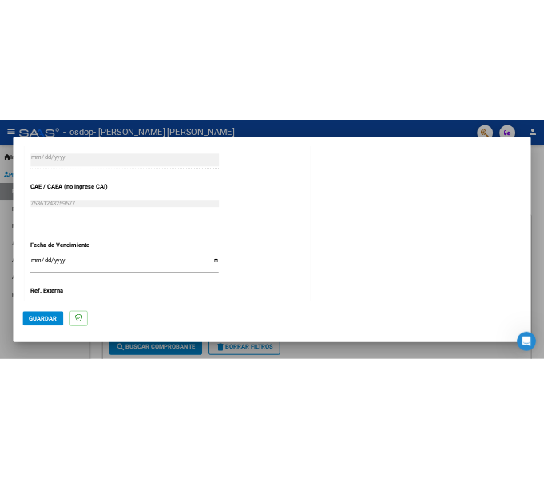
scroll to position [1095, 0]
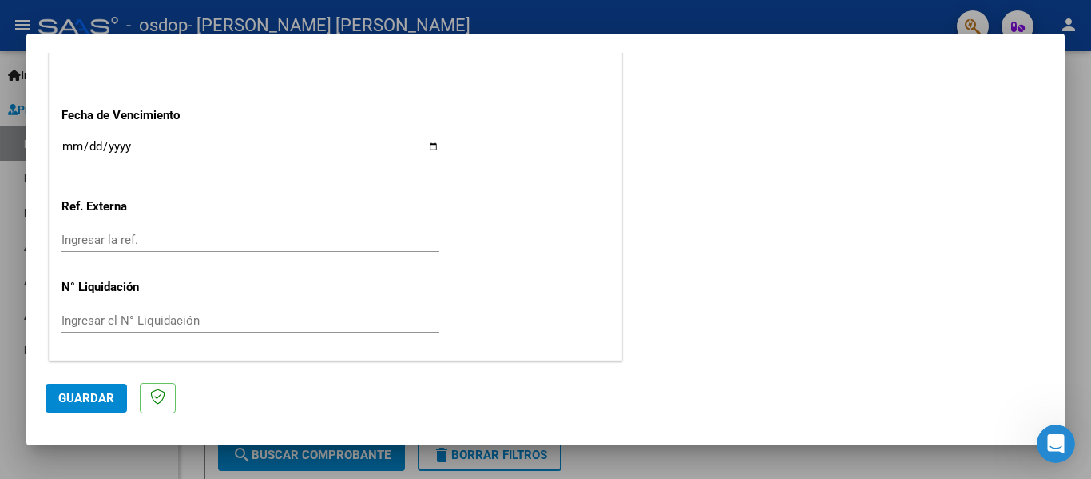
type input "202508"
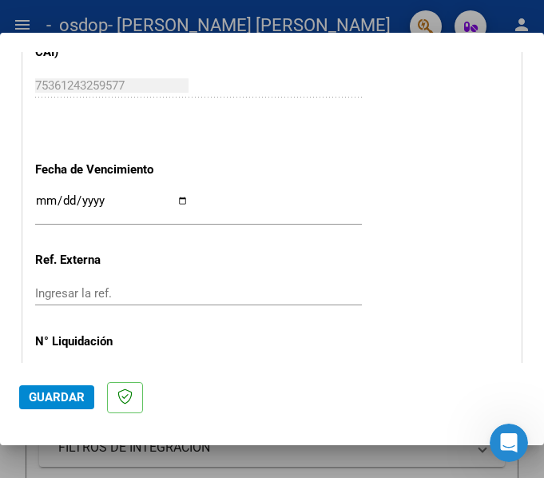
click at [177, 201] on input "Ingresar la fecha" at bounding box center [111, 207] width 153 height 26
type input "[DATE]"
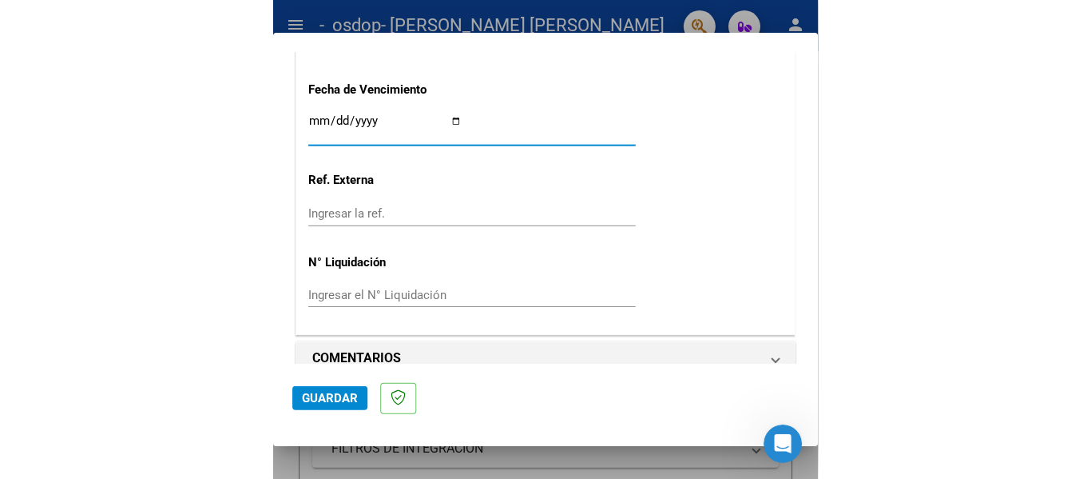
scroll to position [1198, 0]
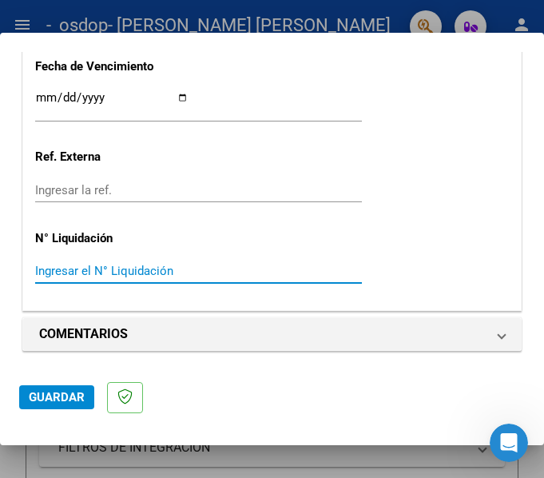
click at [76, 271] on input "Ingresar el N° Liquidación" at bounding box center [111, 271] width 153 height 14
type input "210300"
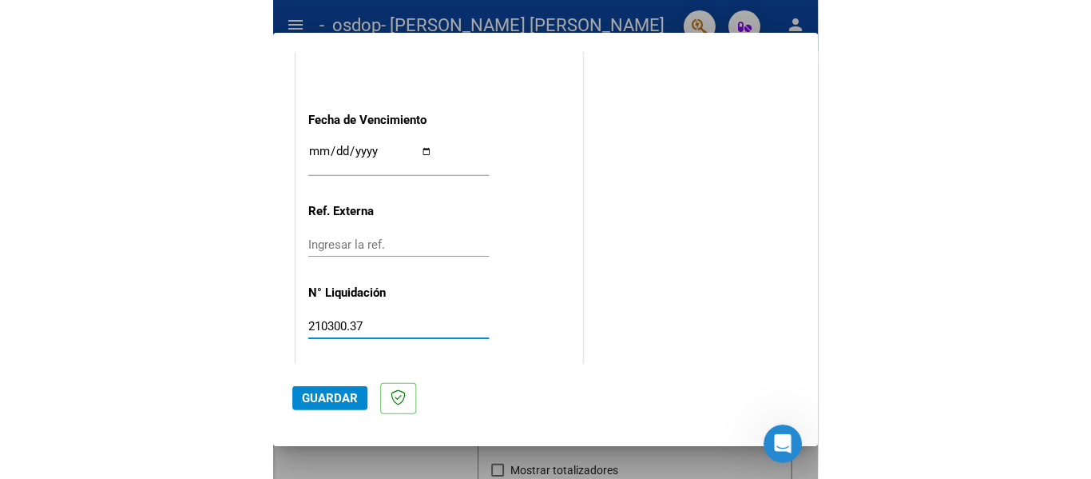
scroll to position [1095, 0]
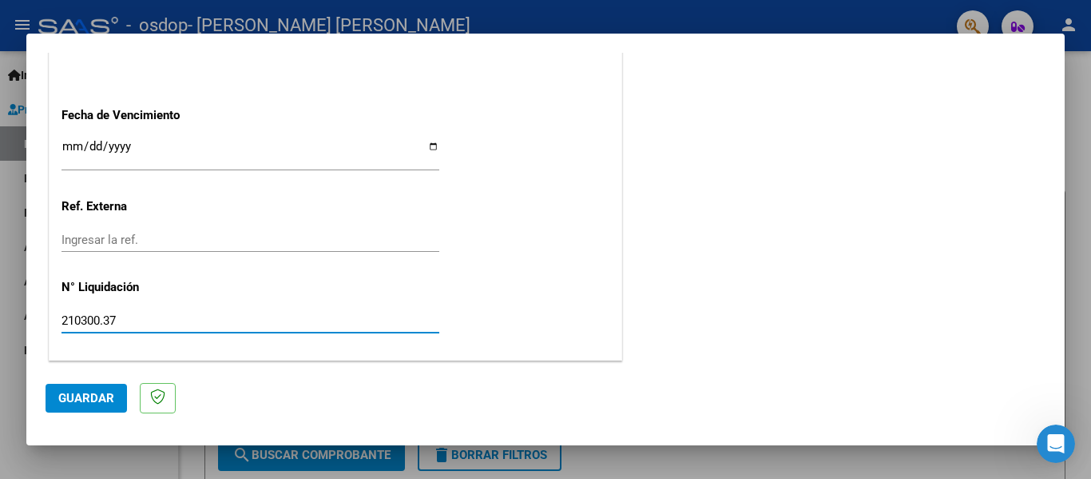
type input "210300.37"
click at [101, 396] on span "Guardar" at bounding box center [86, 398] width 56 height 14
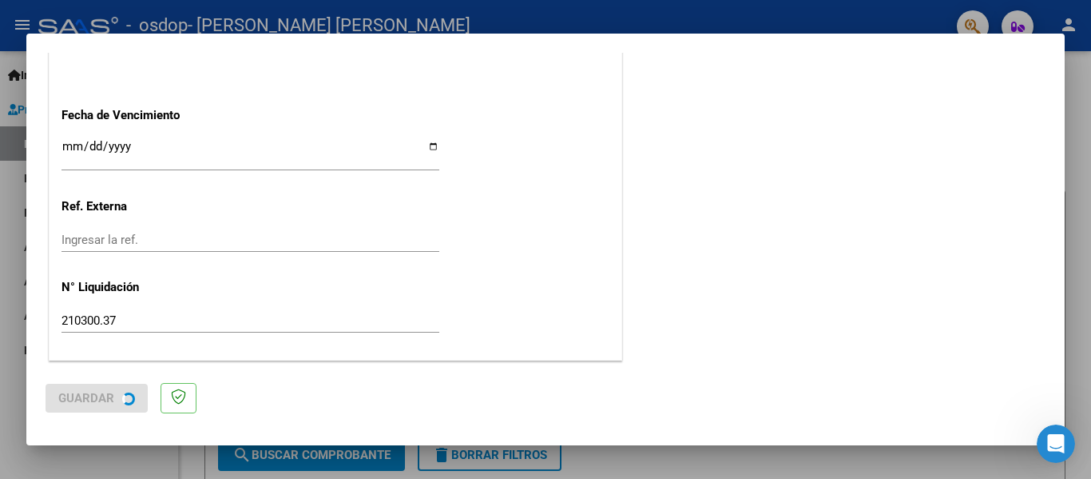
scroll to position [0, 0]
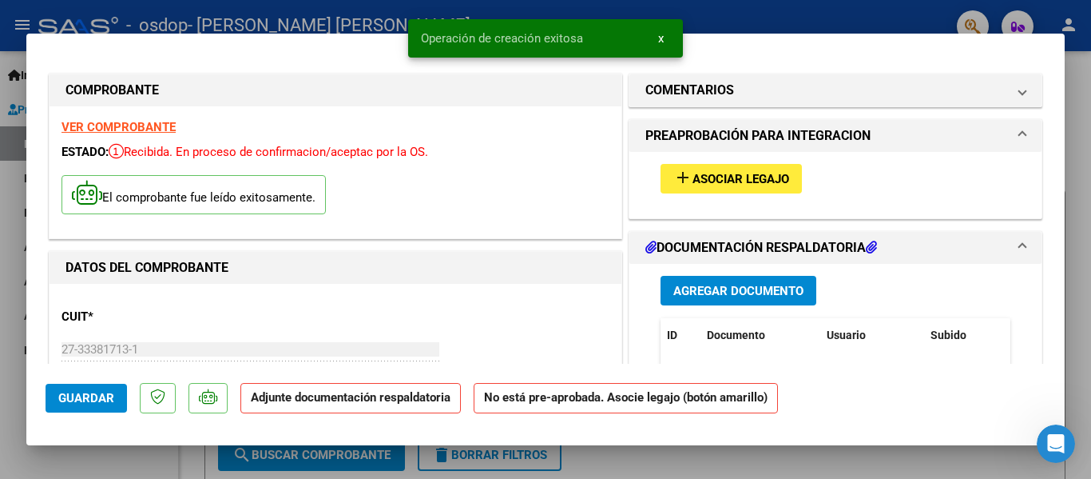
click at [709, 185] on span "Asociar Legajo" at bounding box center [741, 179] width 97 height 14
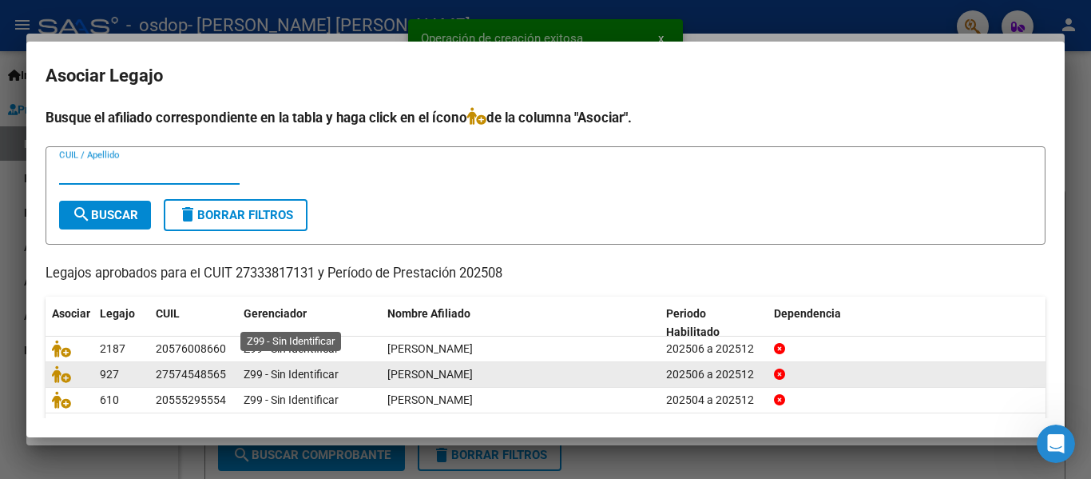
scroll to position [57, 0]
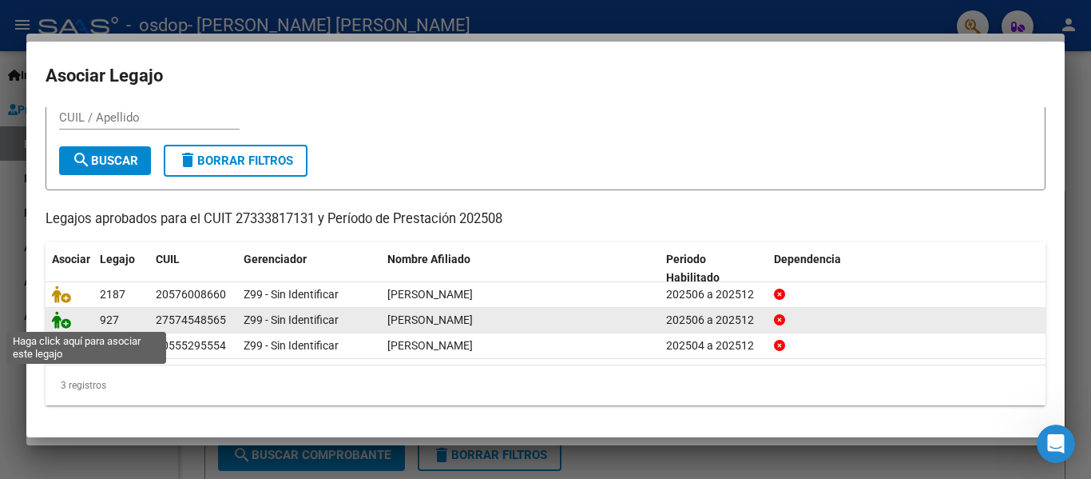
click at [65, 321] on icon at bounding box center [61, 320] width 19 height 18
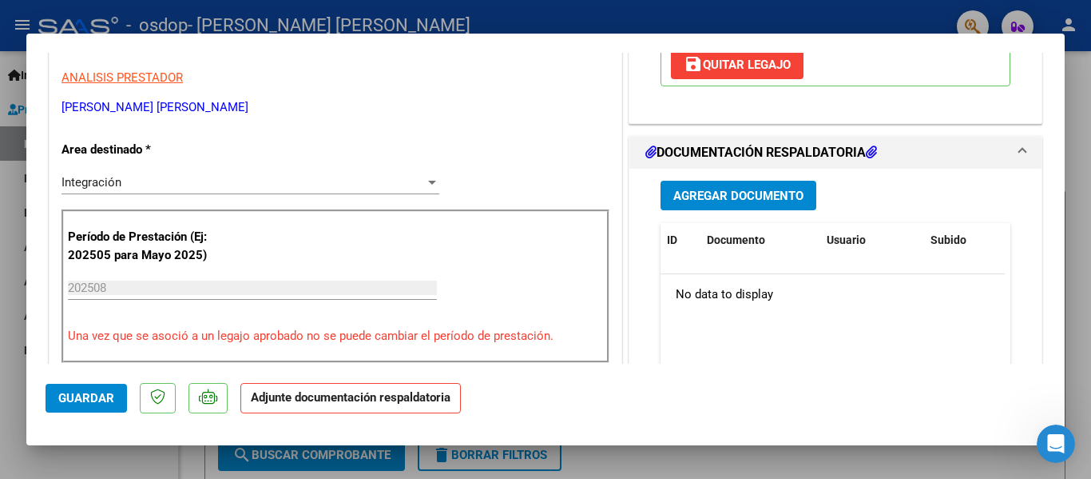
scroll to position [399, 0]
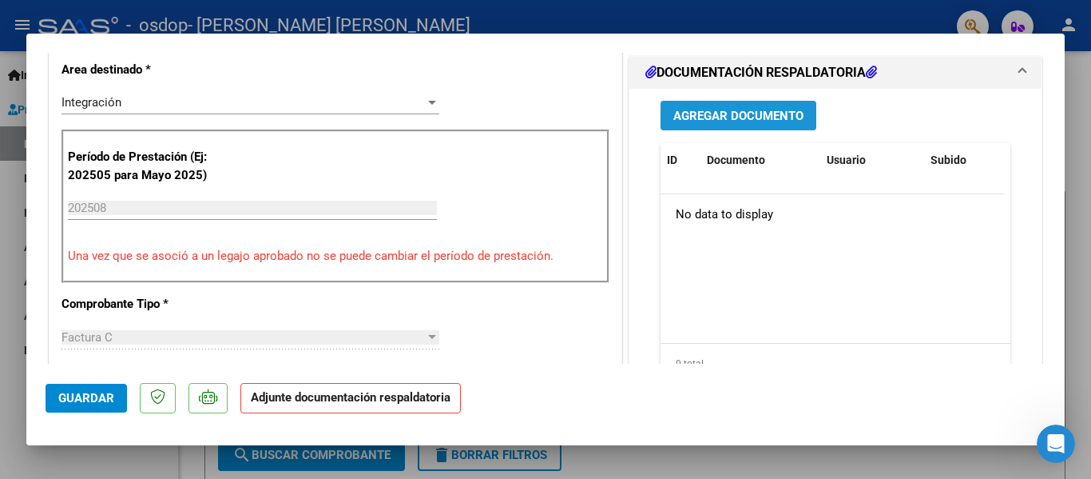
click at [772, 113] on span "Agregar Documento" at bounding box center [739, 116] width 130 height 14
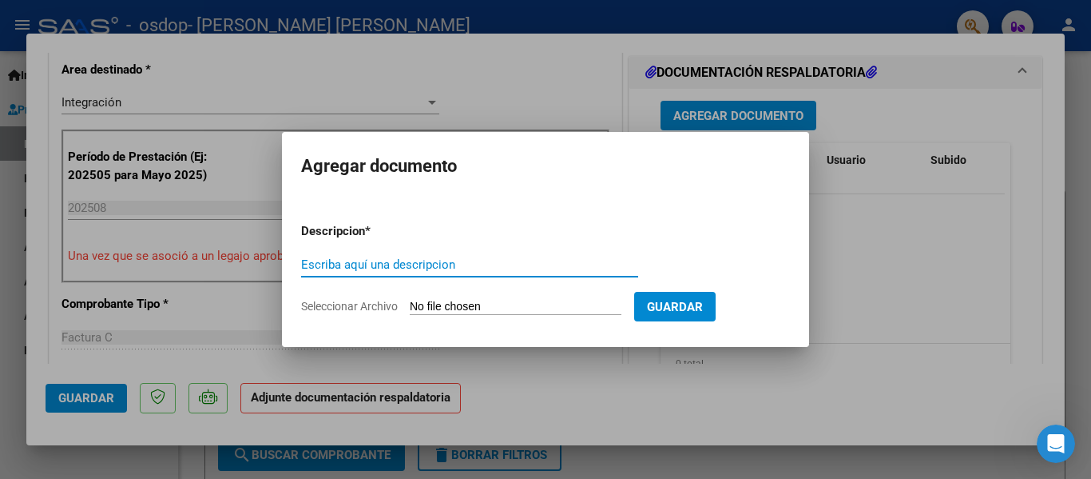
click at [506, 263] on input "Escriba aquí una descripcion" at bounding box center [469, 264] width 337 height 14
type input "planilla asistencia"
click at [507, 308] on input "Seleccionar Archivo" at bounding box center [516, 307] width 212 height 15
type input "C:\fakepath\[PERSON_NAME].pdf"
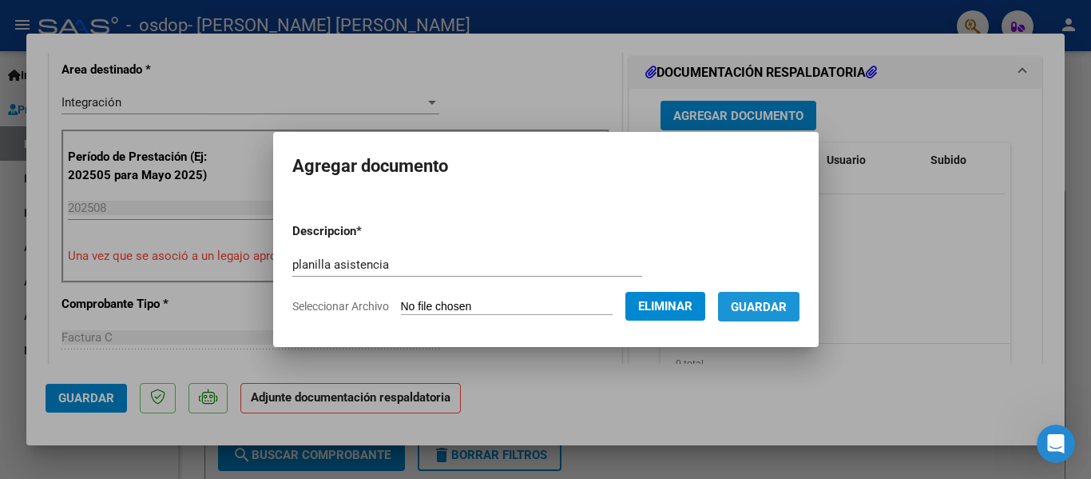
click at [787, 310] on span "Guardar" at bounding box center [759, 307] width 56 height 14
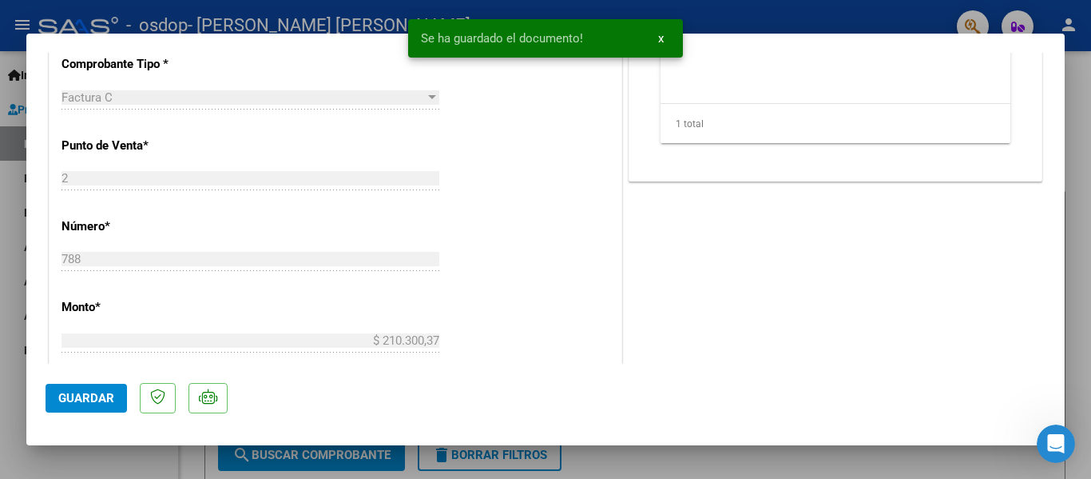
scroll to position [959, 0]
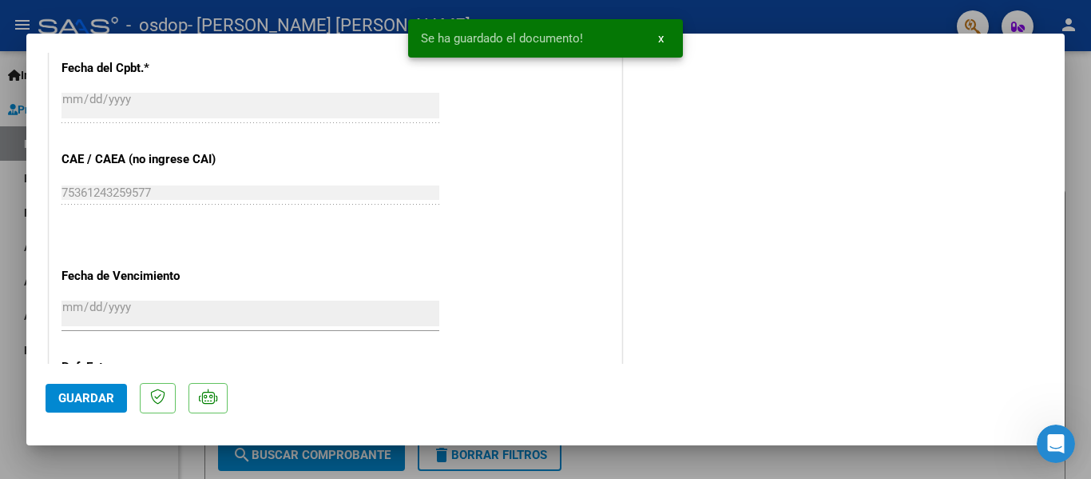
click at [104, 403] on span "Guardar" at bounding box center [86, 398] width 56 height 14
click at [1079, 112] on div at bounding box center [545, 239] width 1091 height 479
type input "$ 0,00"
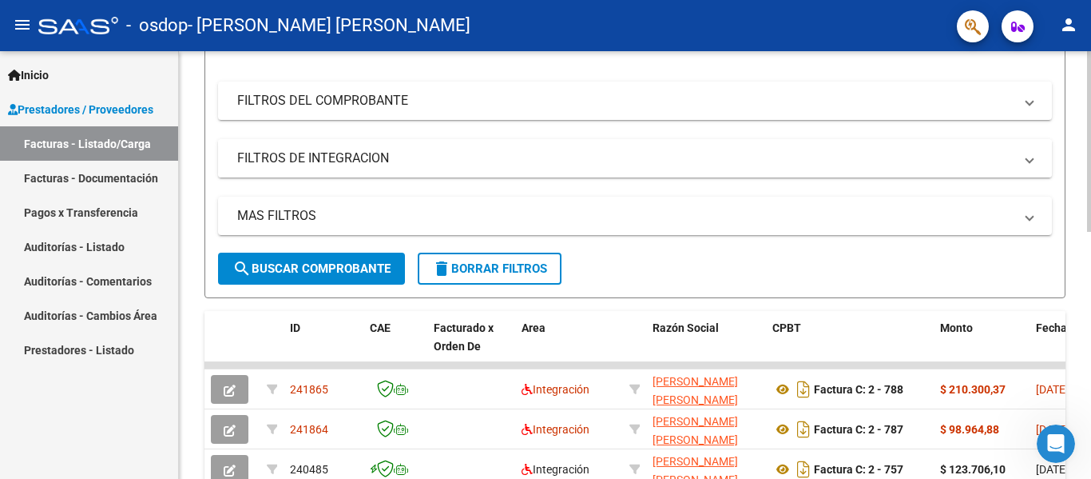
scroll to position [0, 0]
